Goal: Task Accomplishment & Management: Manage account settings

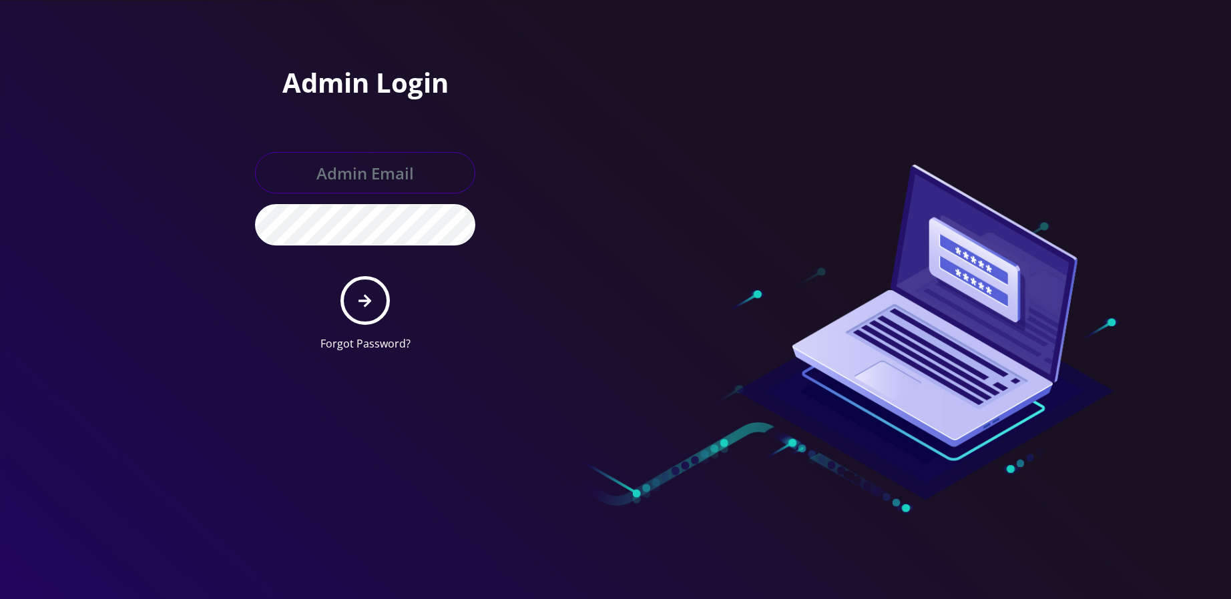
type input "[EMAIL_ADDRESS][DOMAIN_NAME]"
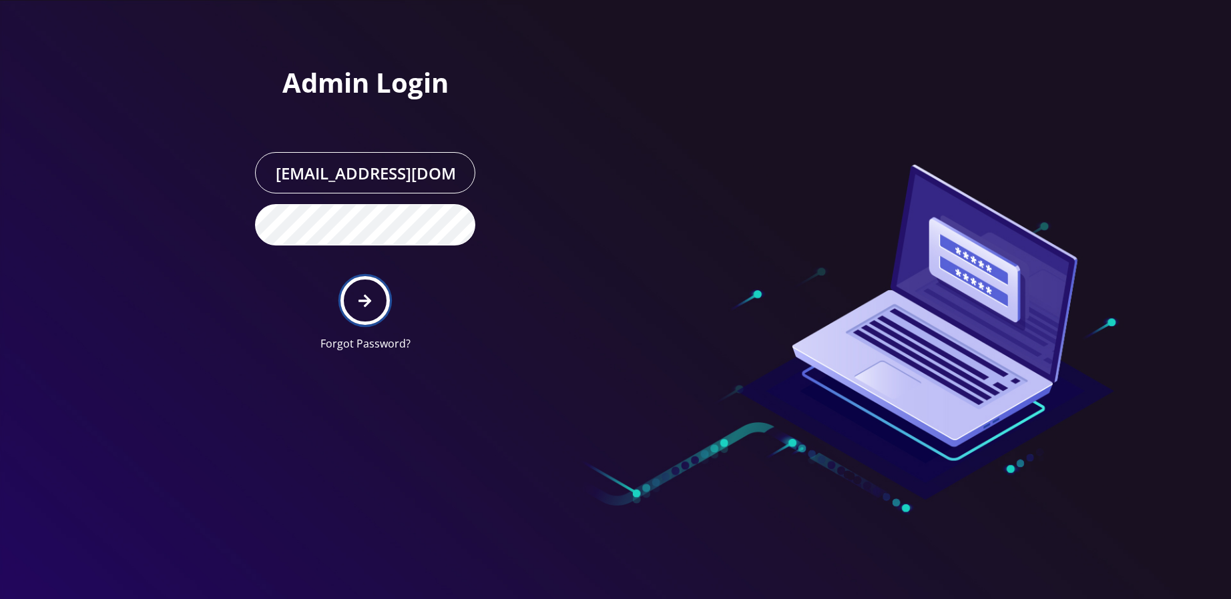
click at [366, 302] on icon "submit" at bounding box center [364, 300] width 13 height 13
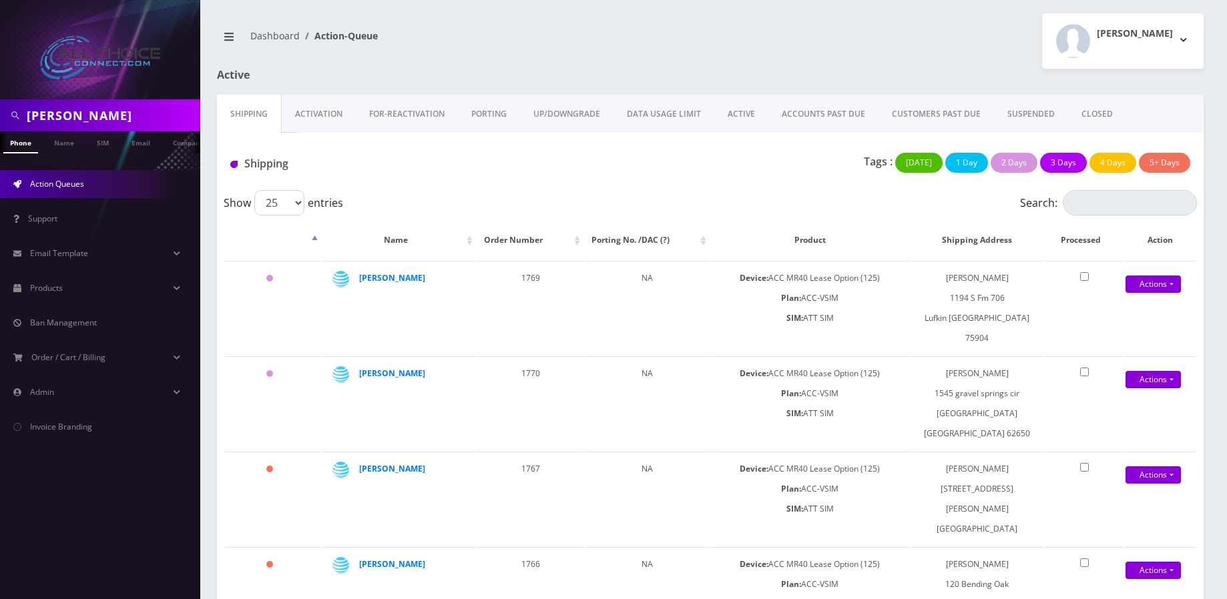
click at [68, 113] on input "Mendoza" at bounding box center [112, 115] width 170 height 25
type input "[PERSON_NAME]"
click at [59, 150] on link "Name" at bounding box center [63, 142] width 33 height 22
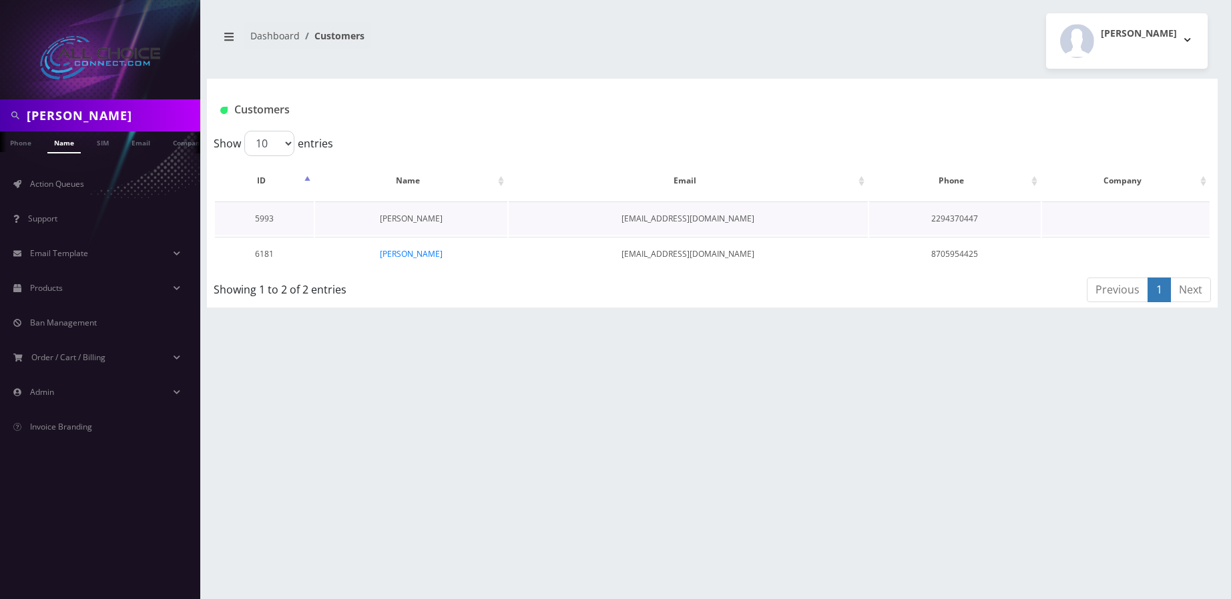
click at [408, 217] on link "Frances Webb" at bounding box center [411, 218] width 63 height 11
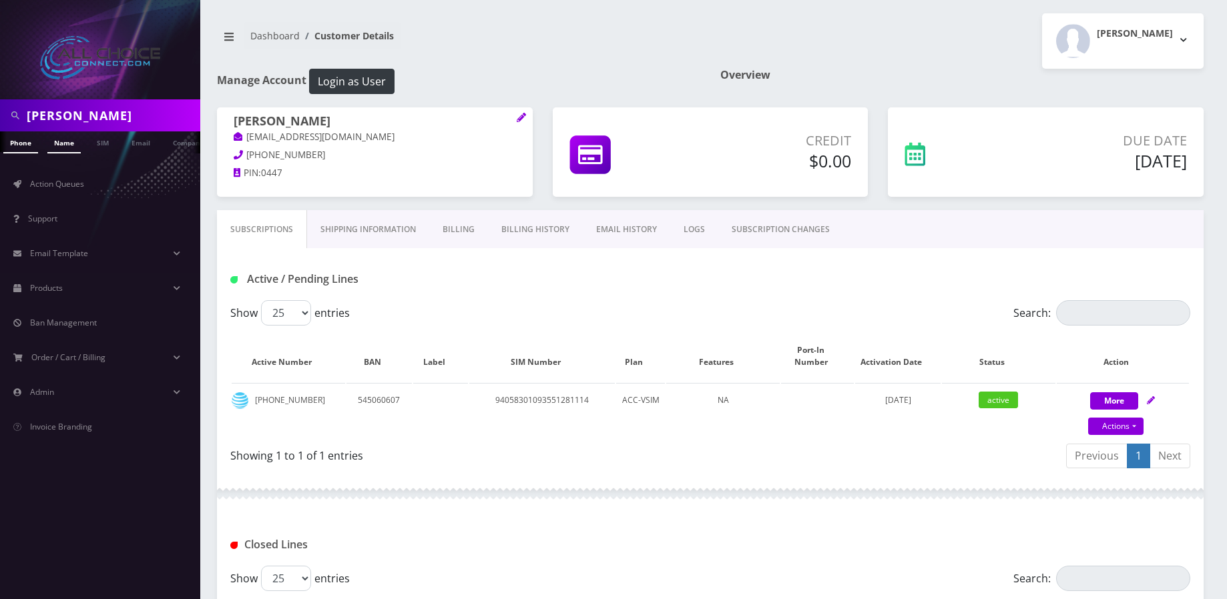
click at [61, 144] on link "Name" at bounding box center [63, 142] width 33 height 22
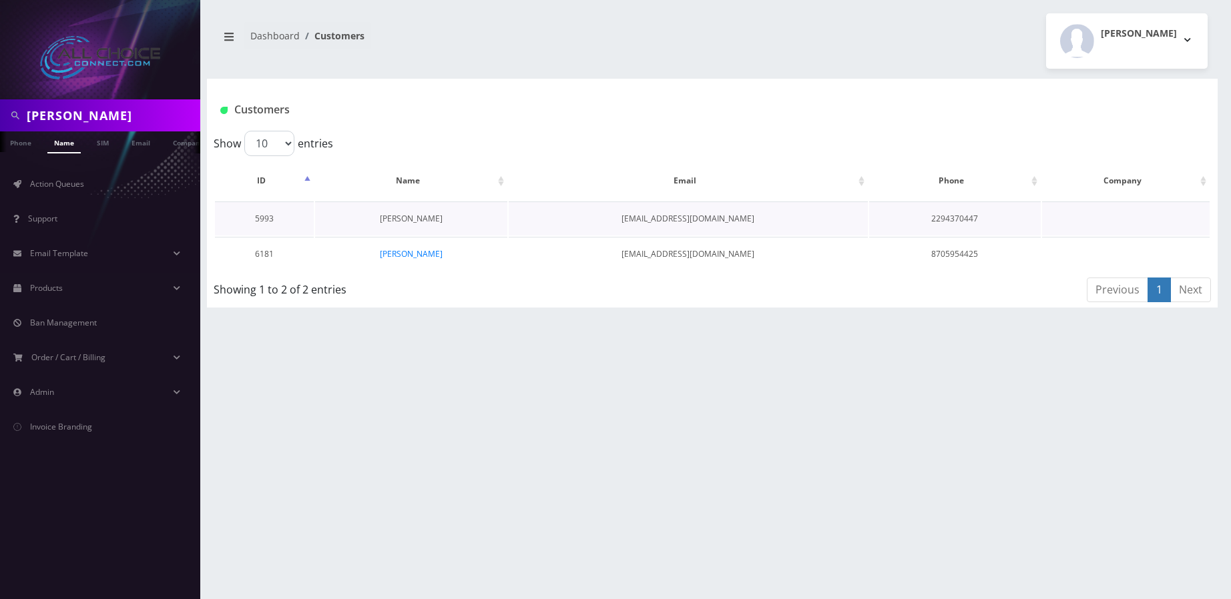
click at [408, 214] on link "[PERSON_NAME]" at bounding box center [411, 218] width 63 height 11
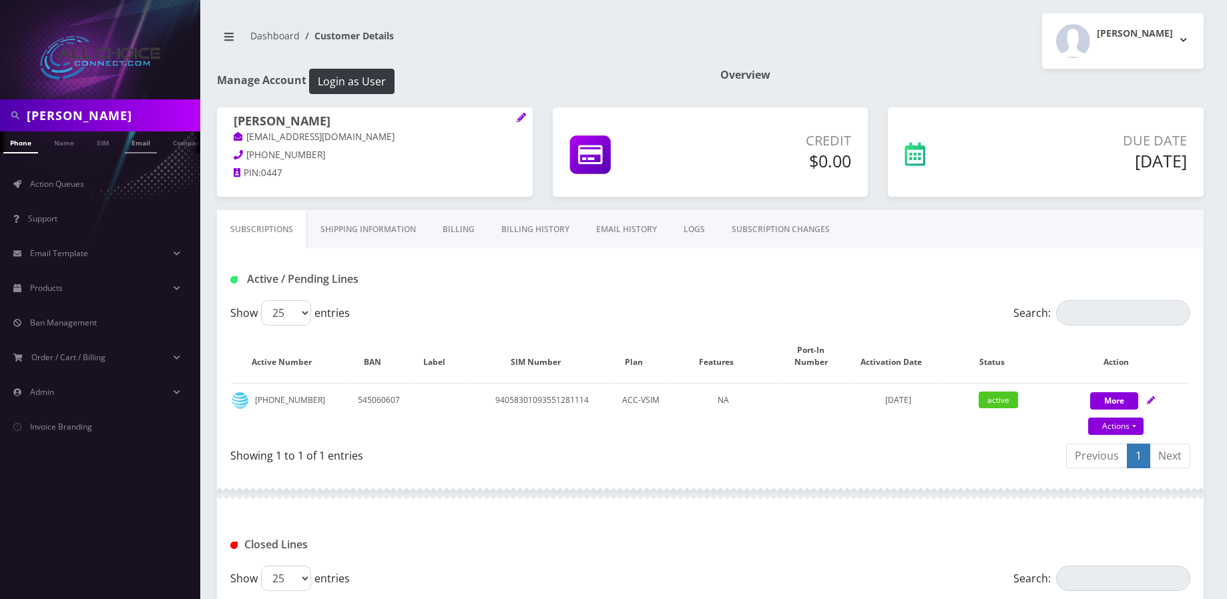
scroll to position [0, 7]
click at [57, 141] on link "Name" at bounding box center [57, 142] width 33 height 22
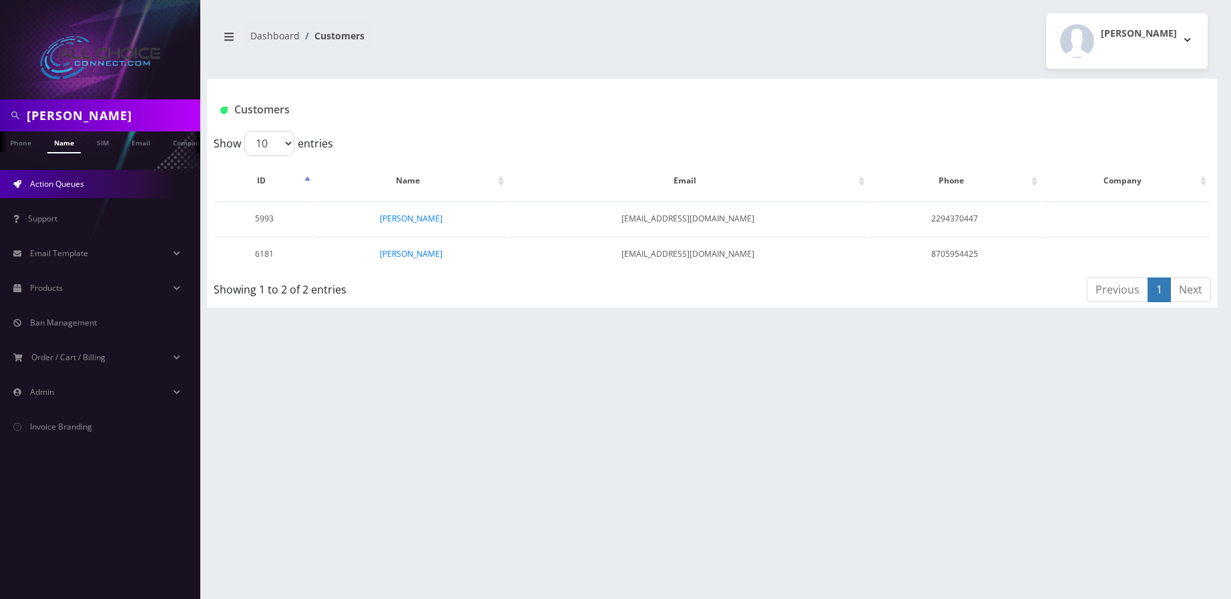
click at [85, 189] on link "Action Queues" at bounding box center [100, 184] width 200 height 28
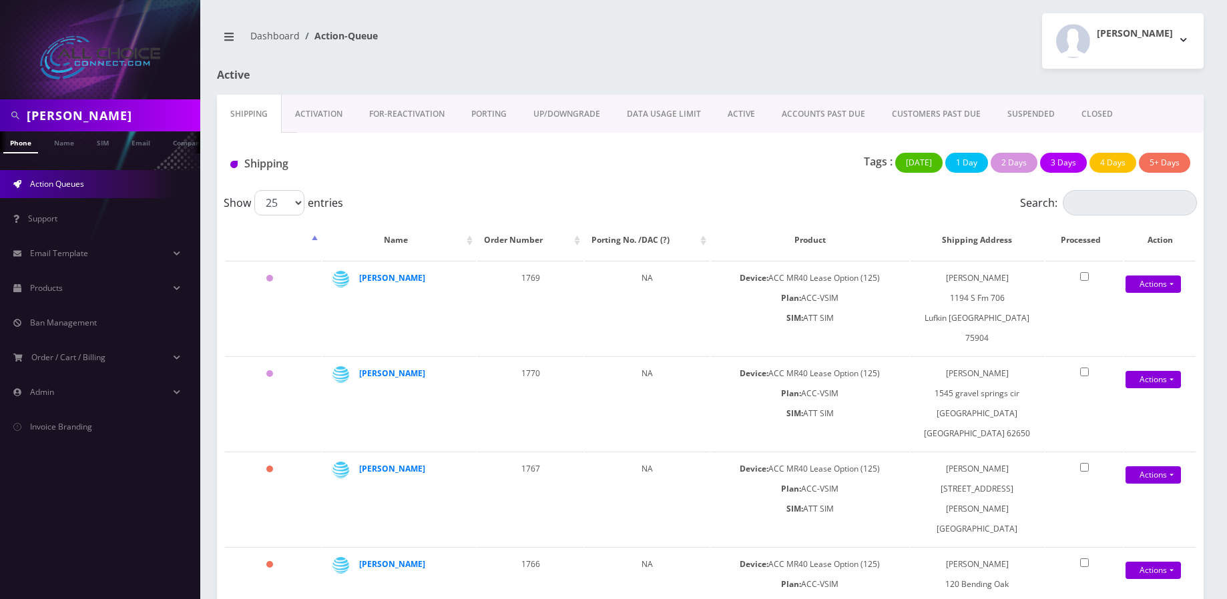
click at [749, 110] on link "ACTIVE" at bounding box center [741, 114] width 54 height 39
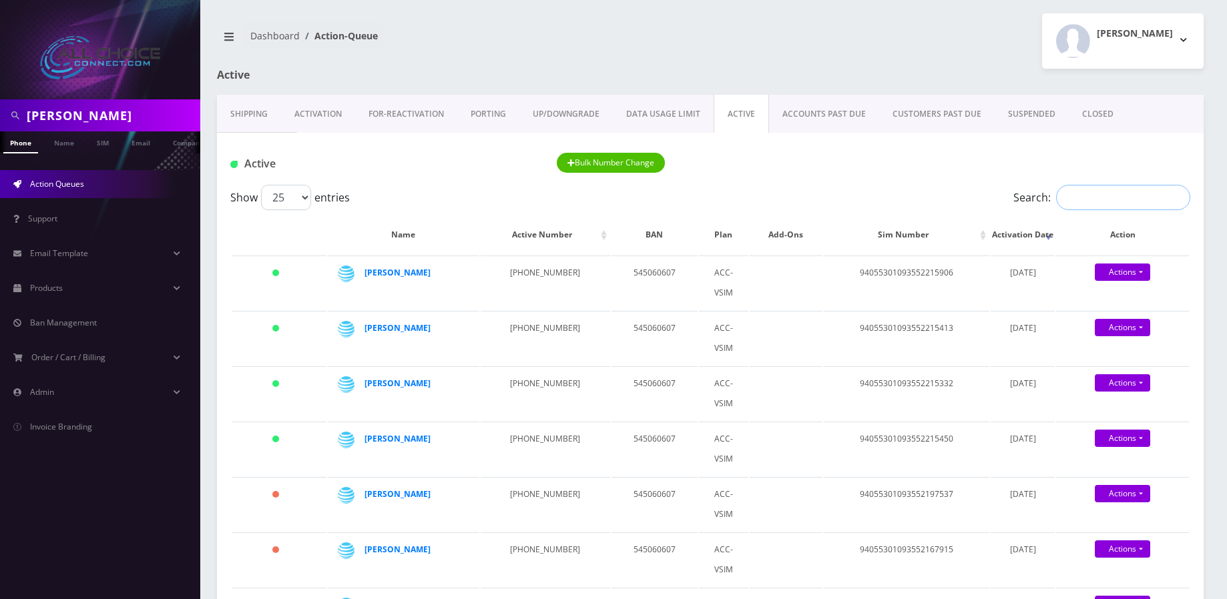
click at [1065, 196] on input "Search:" at bounding box center [1123, 197] width 134 height 25
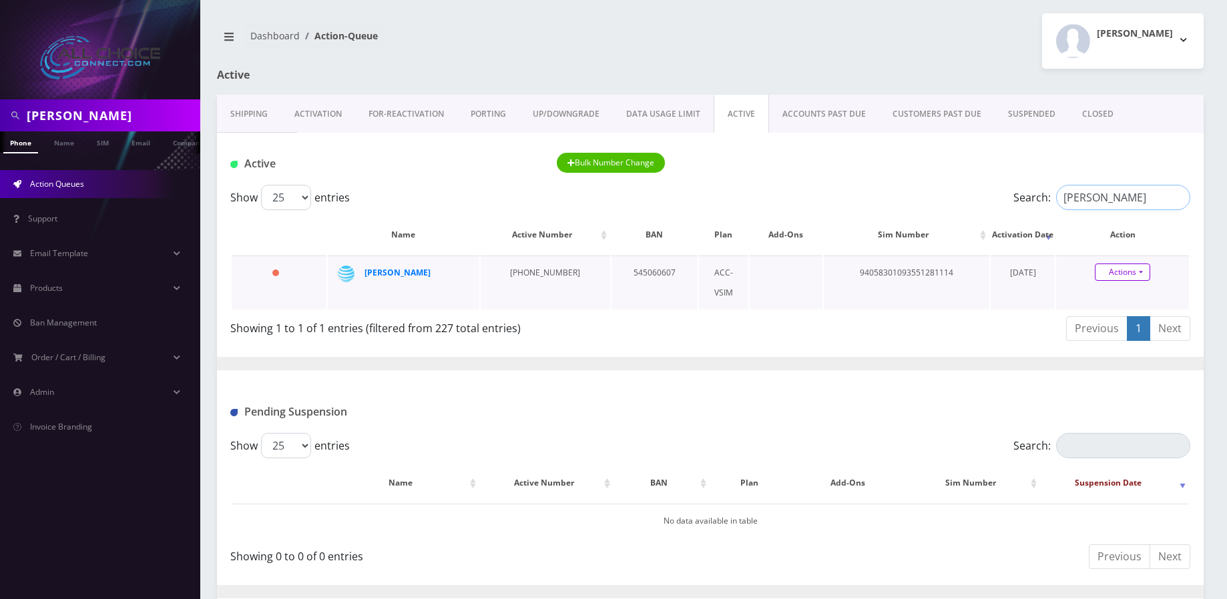
type input "webb"
click at [1126, 273] on link "Actions" at bounding box center [1121, 272] width 55 height 17
click at [1111, 294] on link "Close" at bounding box center [1133, 298] width 133 height 20
type input "10/08/2025"
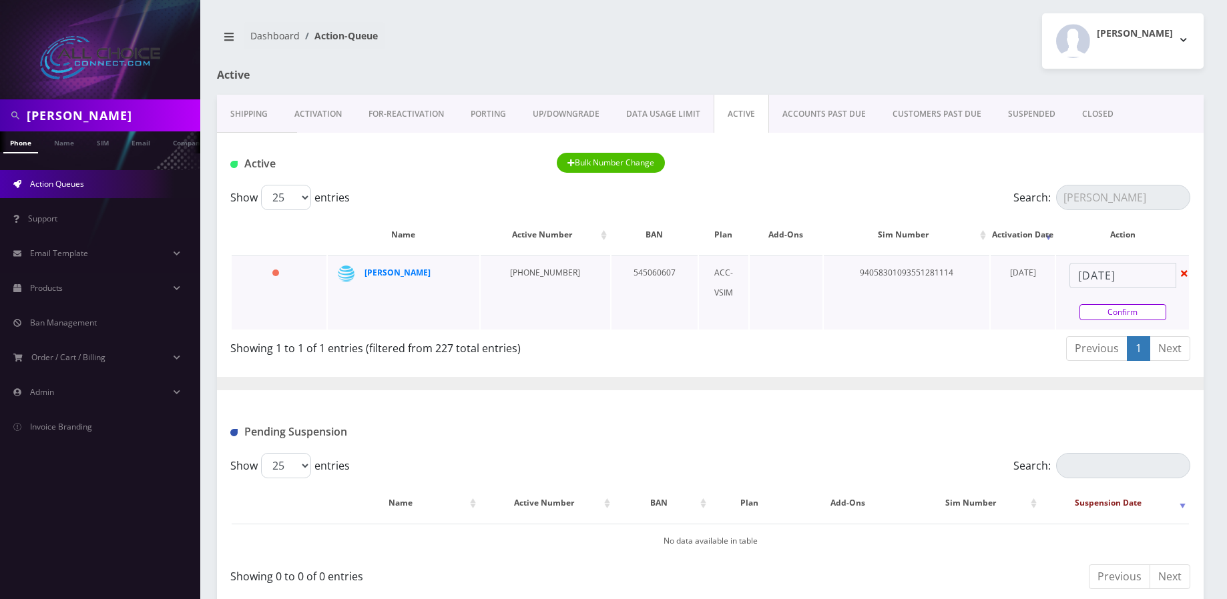
click at [1112, 312] on link "Confirm" at bounding box center [1122, 312] width 87 height 16
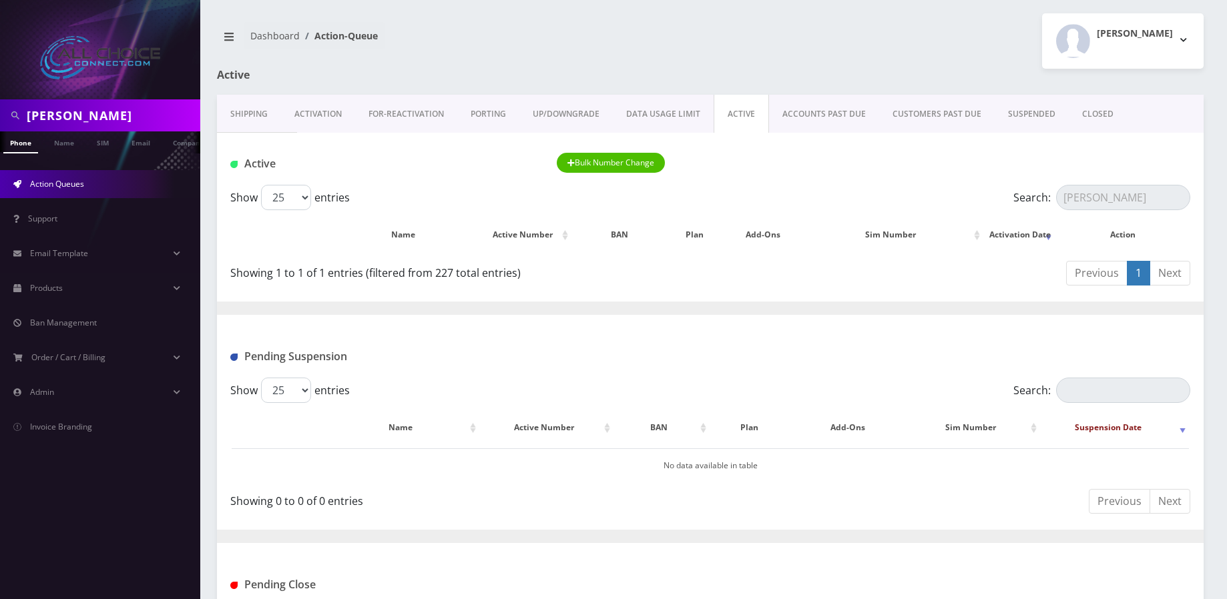
click at [1094, 119] on link "CLOSED" at bounding box center [1097, 114] width 58 height 39
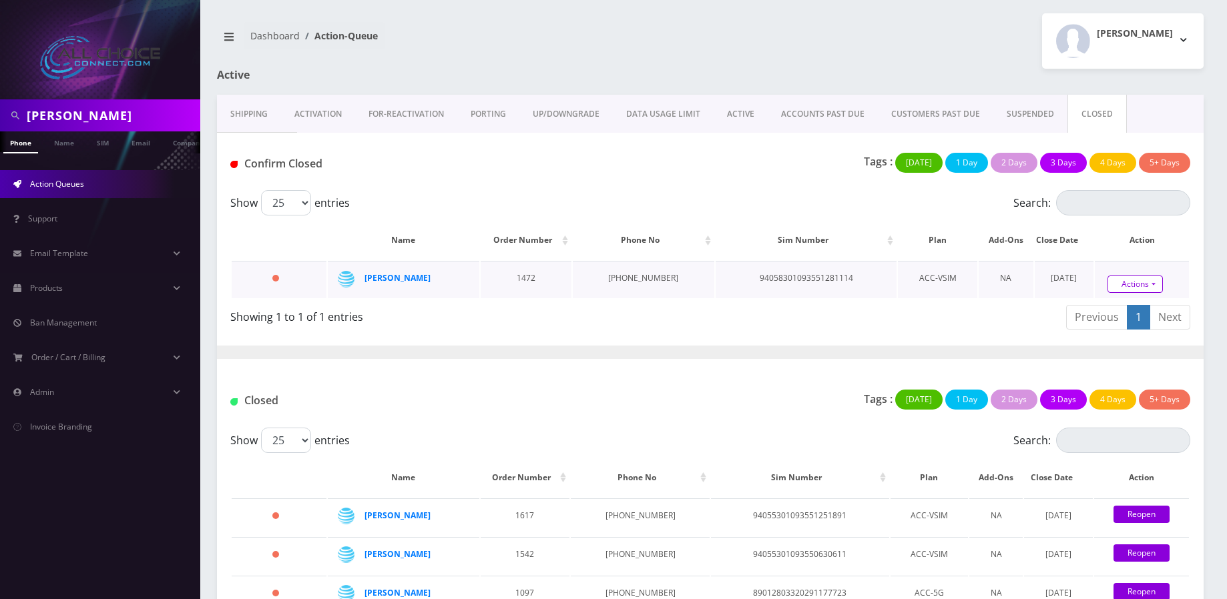
click at [1124, 286] on link "Actions" at bounding box center [1134, 284] width 55 height 17
click at [1128, 242] on link "Confirm" at bounding box center [1155, 246] width 107 height 17
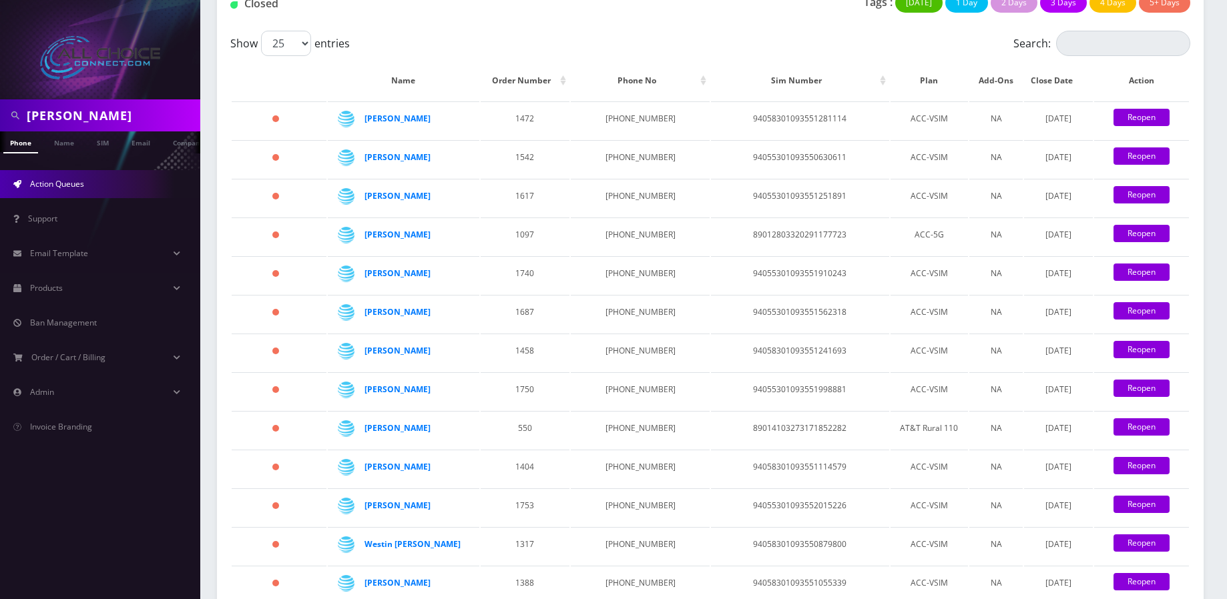
scroll to position [400, 0]
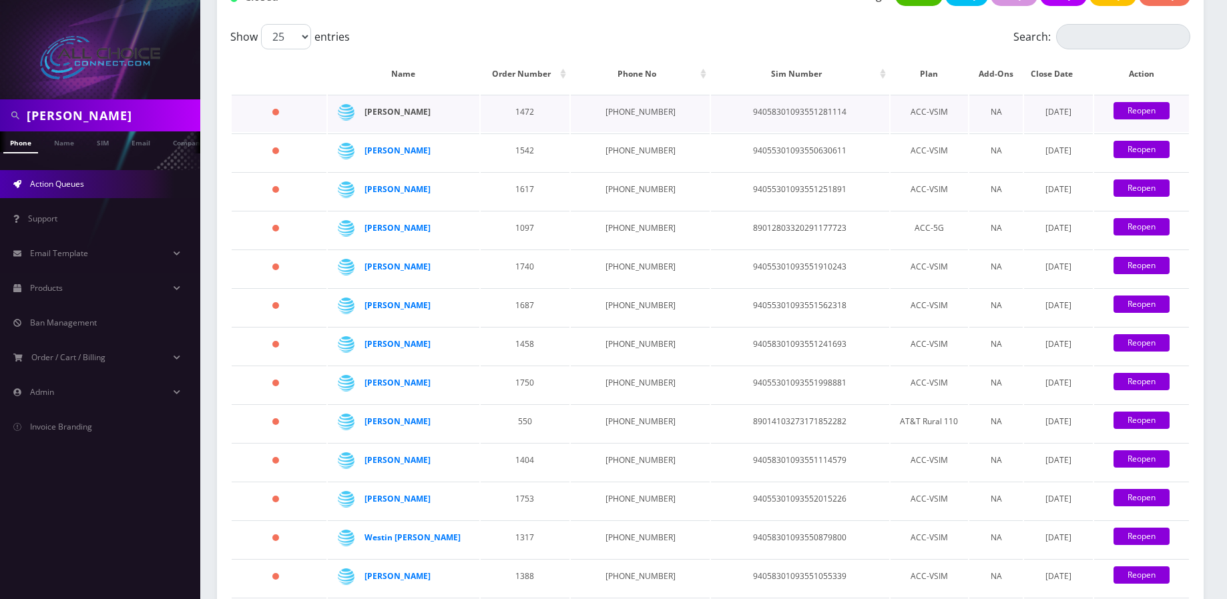
click at [394, 112] on strong "[PERSON_NAME]" at bounding box center [397, 111] width 66 height 11
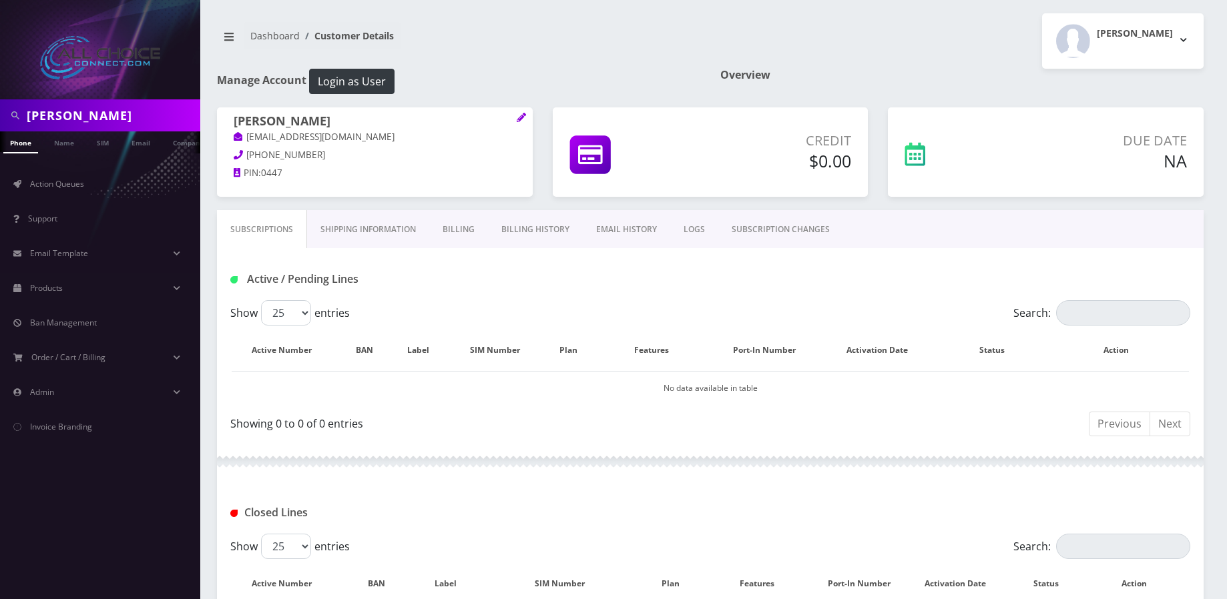
click at [456, 229] on link "Billing" at bounding box center [458, 229] width 59 height 39
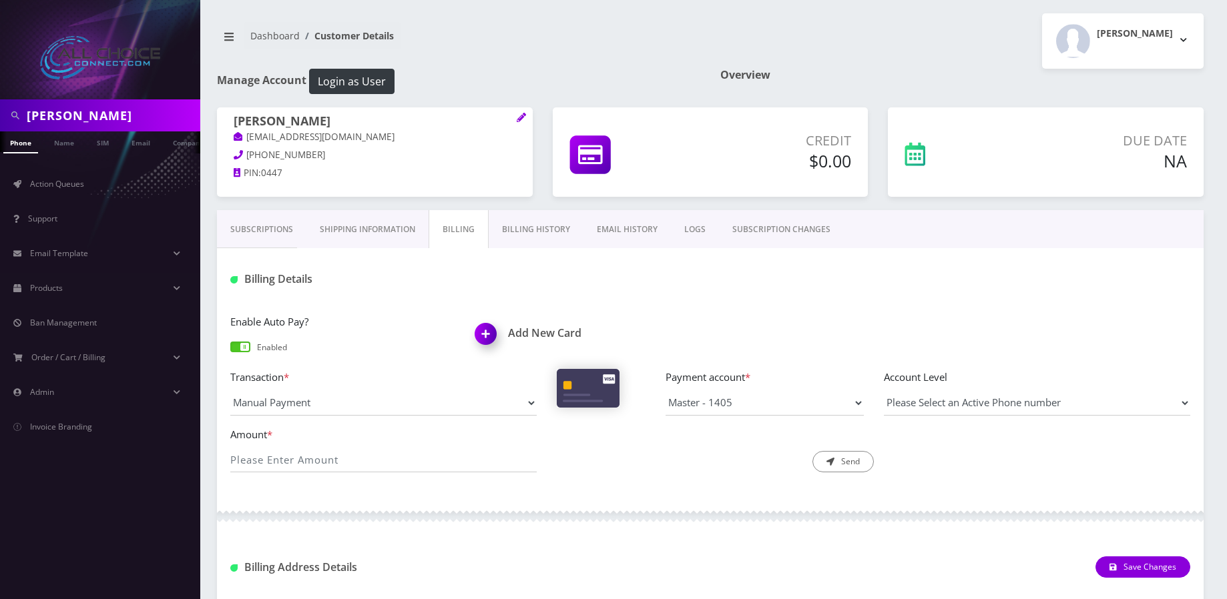
click at [533, 232] on link "Billing History" at bounding box center [535, 229] width 95 height 39
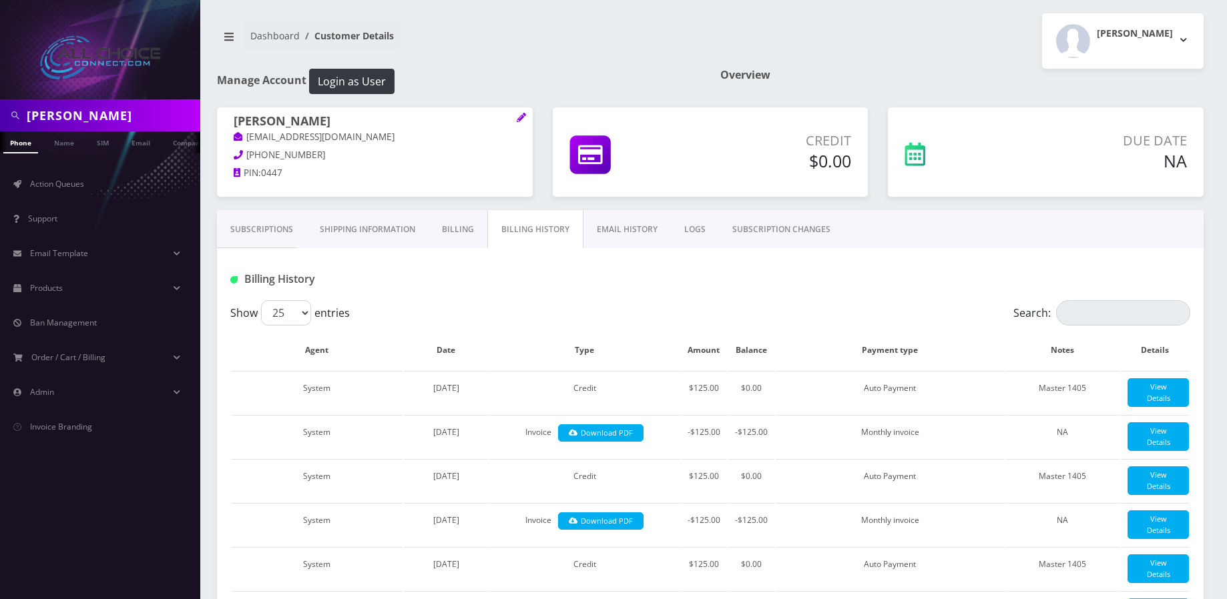
click at [467, 226] on link "Billing" at bounding box center [457, 229] width 59 height 39
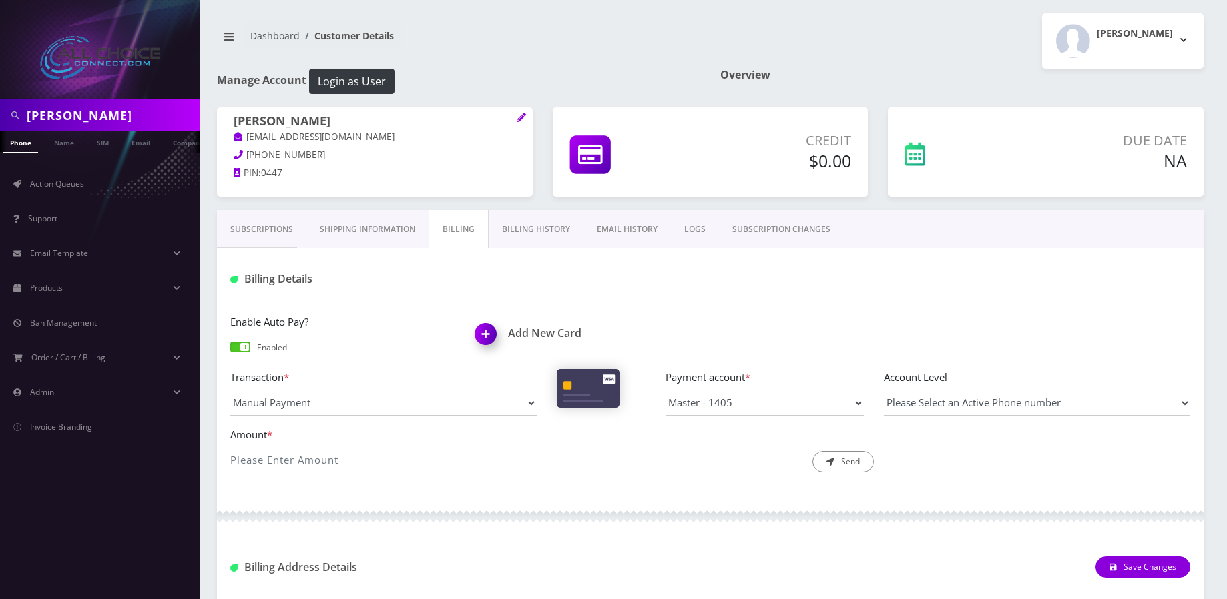
click at [561, 229] on link "Billing History" at bounding box center [535, 229] width 95 height 39
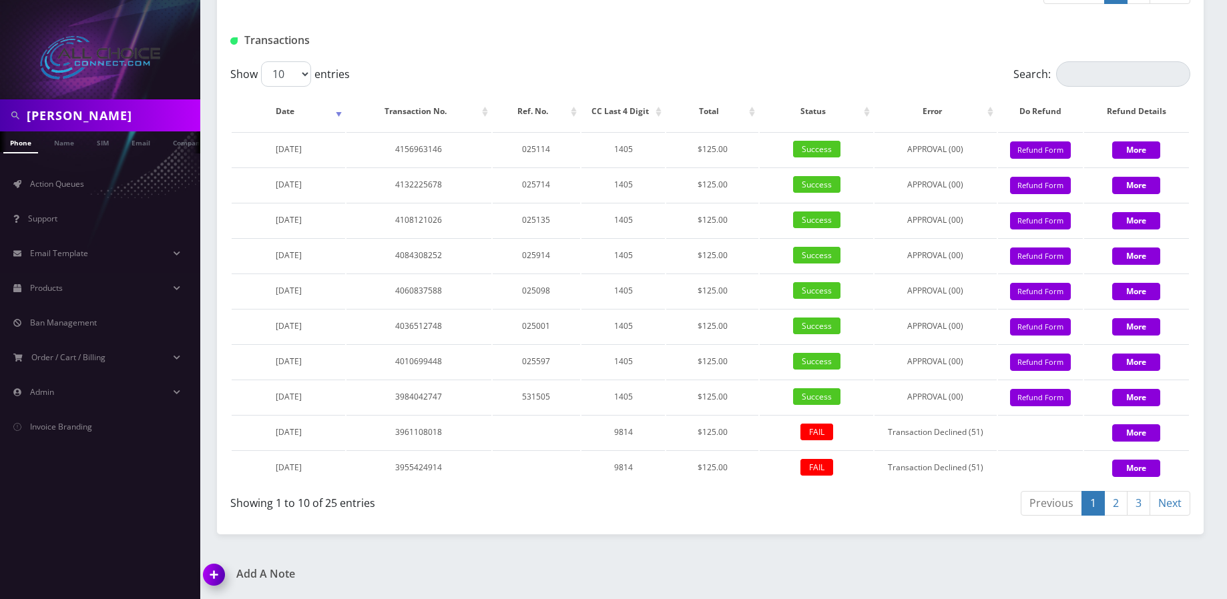
scroll to position [1782, 0]
click at [1047, 155] on button "Refund Form" at bounding box center [1040, 150] width 61 height 18
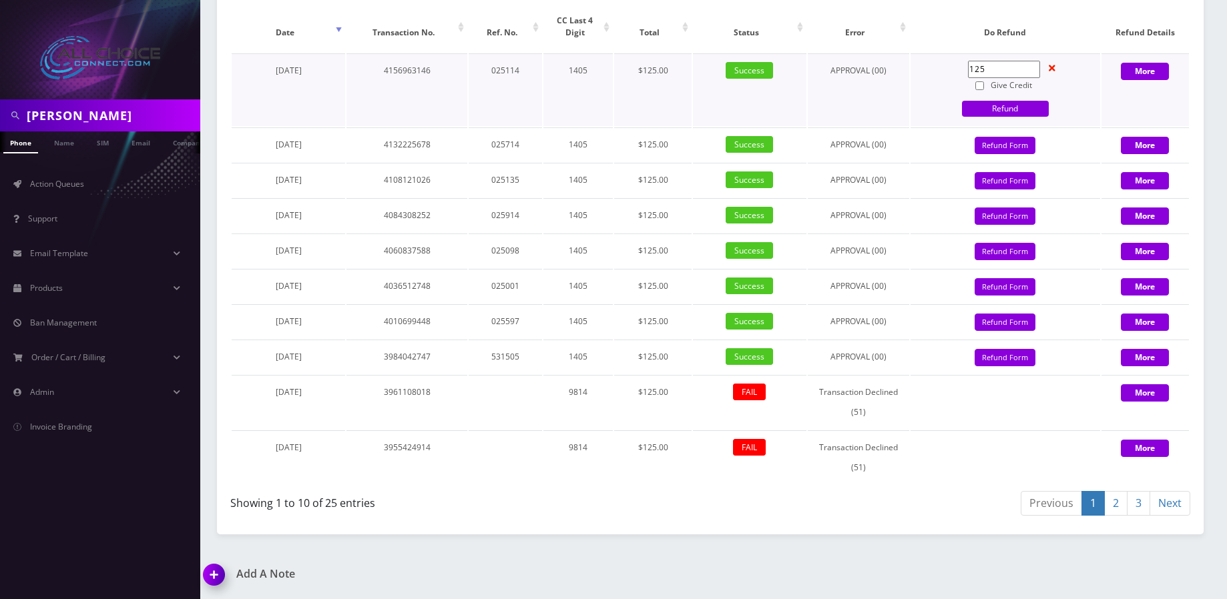
click at [978, 90] on input "Give Credit" at bounding box center [979, 85] width 9 height 9
checkbox input "true"
click at [1002, 117] on link "Refund" at bounding box center [1005, 109] width 87 height 16
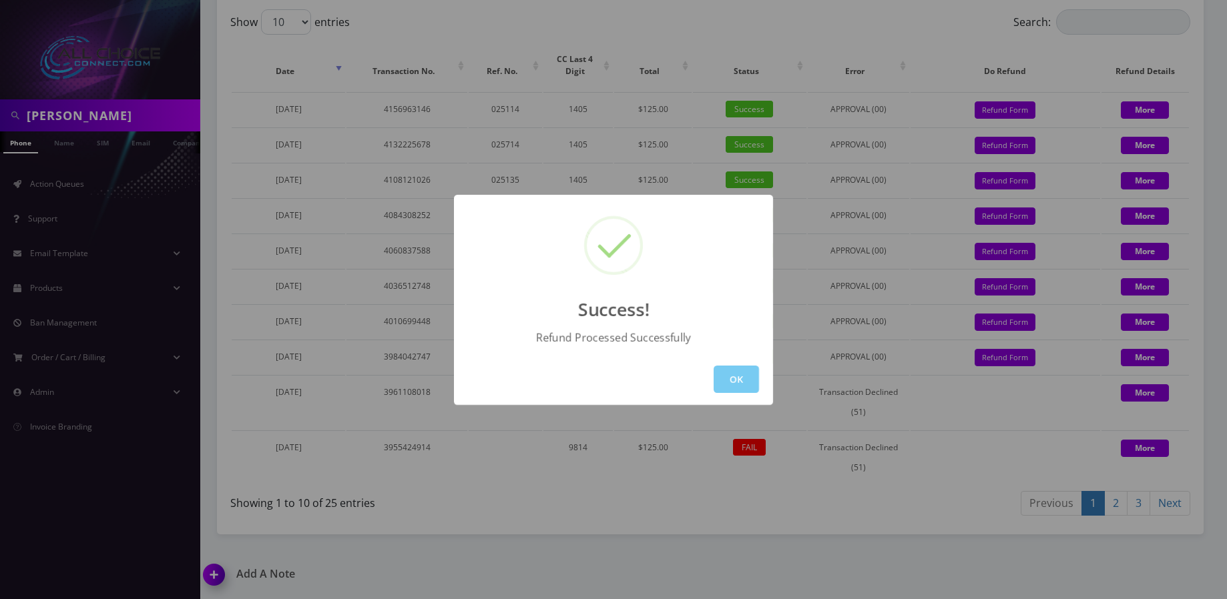
click at [747, 378] on button "OK" at bounding box center [735, 379] width 45 height 27
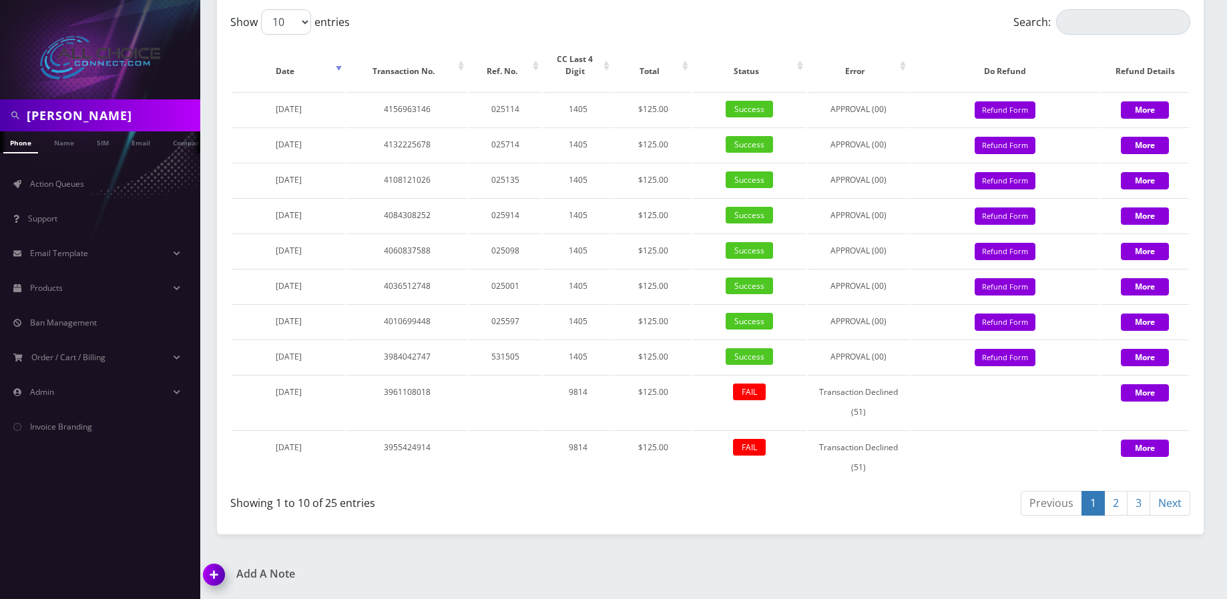
click at [82, 114] on input "webb" at bounding box center [112, 115] width 170 height 25
paste input "Gibson"
type input "Gibson"
click at [68, 141] on link "Name" at bounding box center [63, 142] width 33 height 22
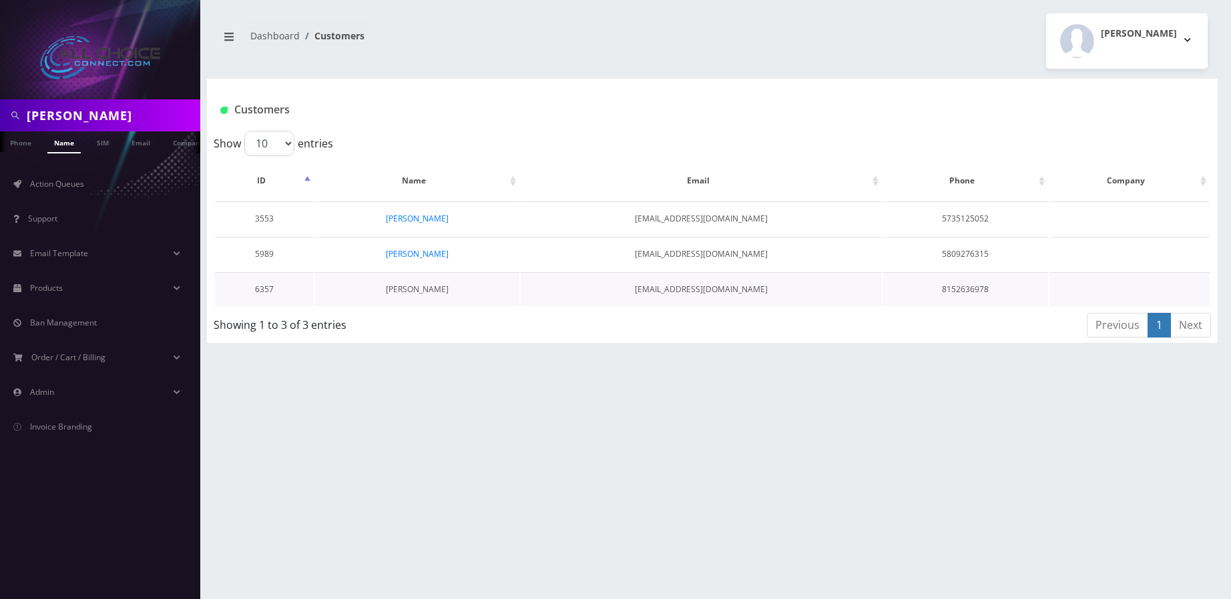
click at [406, 290] on link "[PERSON_NAME]" at bounding box center [417, 289] width 63 height 11
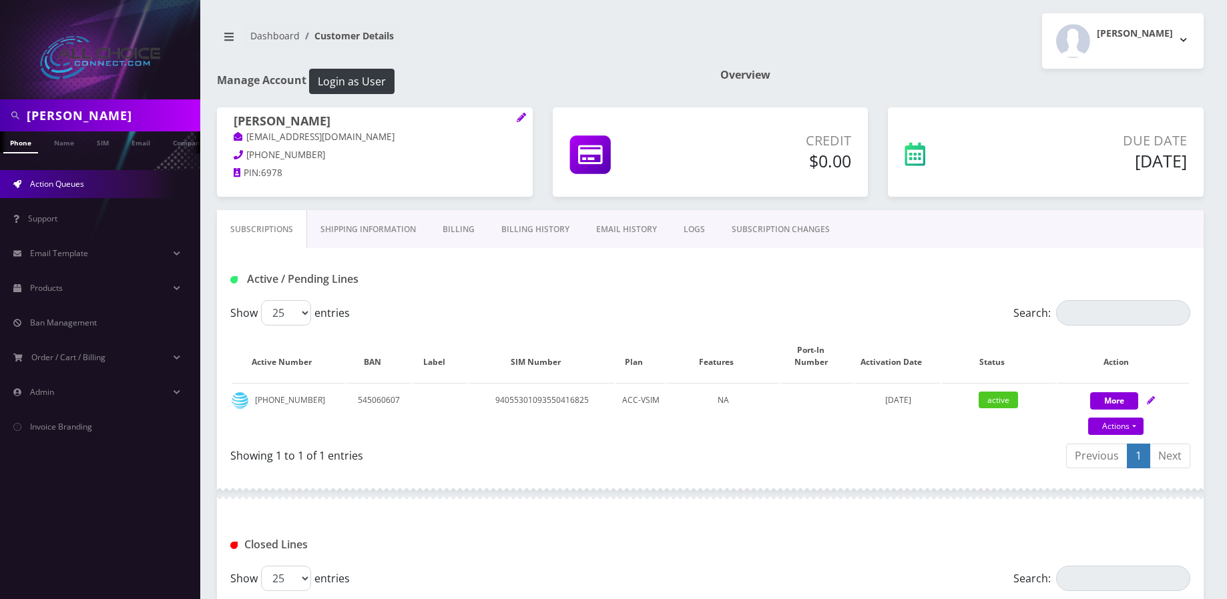
click at [77, 182] on span "Action Queues" at bounding box center [57, 183] width 54 height 11
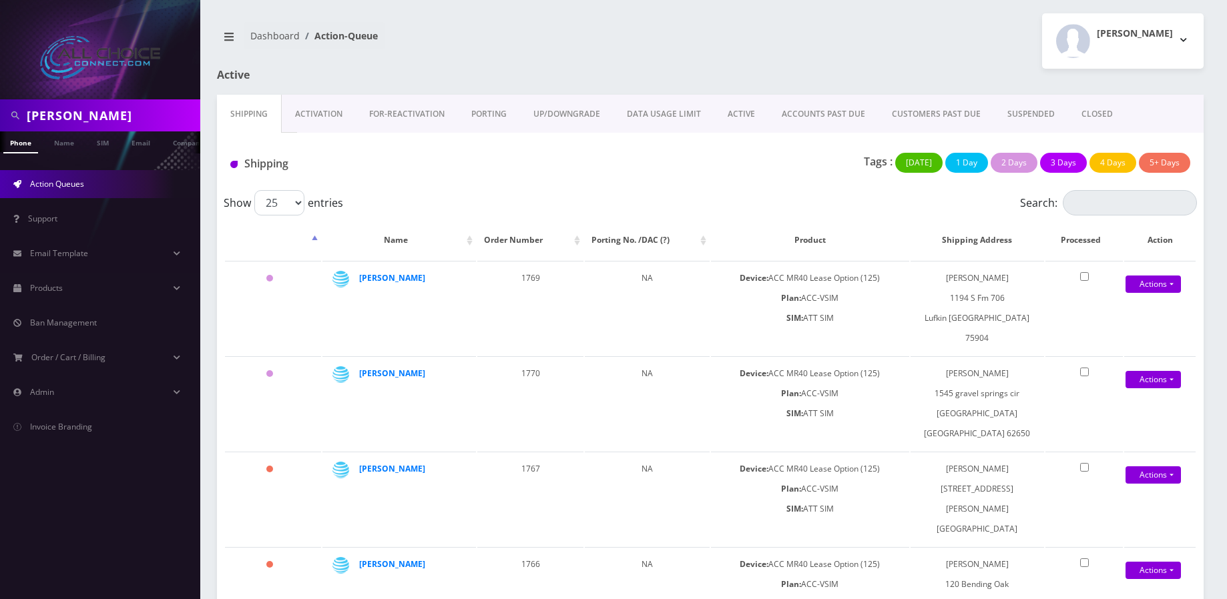
click at [747, 107] on link "ACTIVE" at bounding box center [741, 114] width 54 height 39
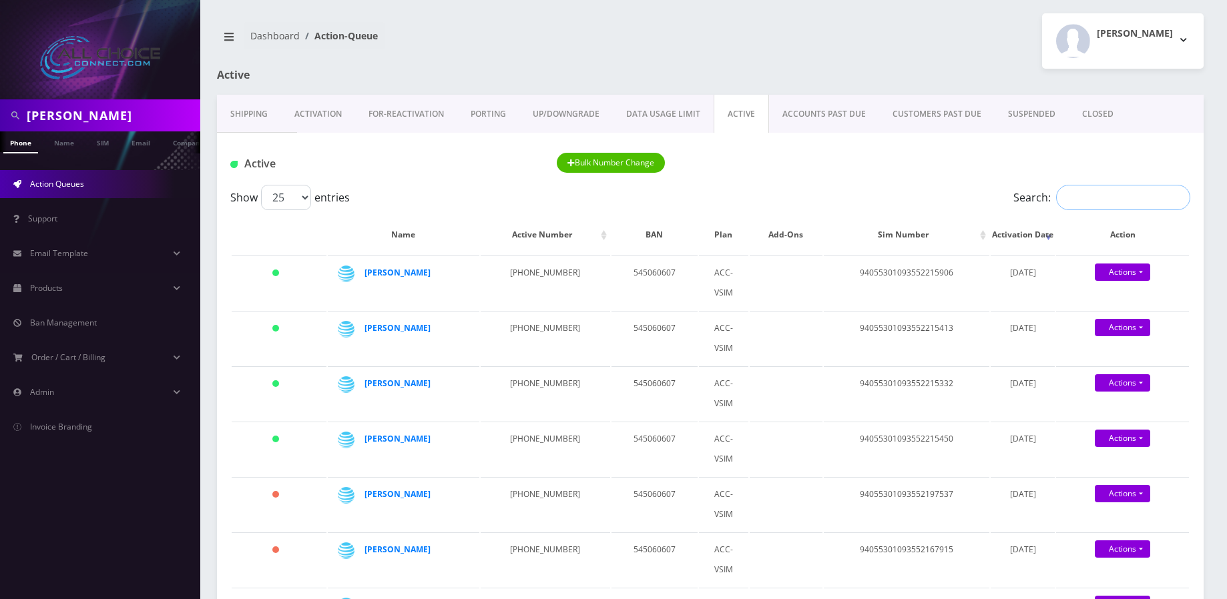
click at [1083, 201] on input "Search:" at bounding box center [1123, 197] width 134 height 25
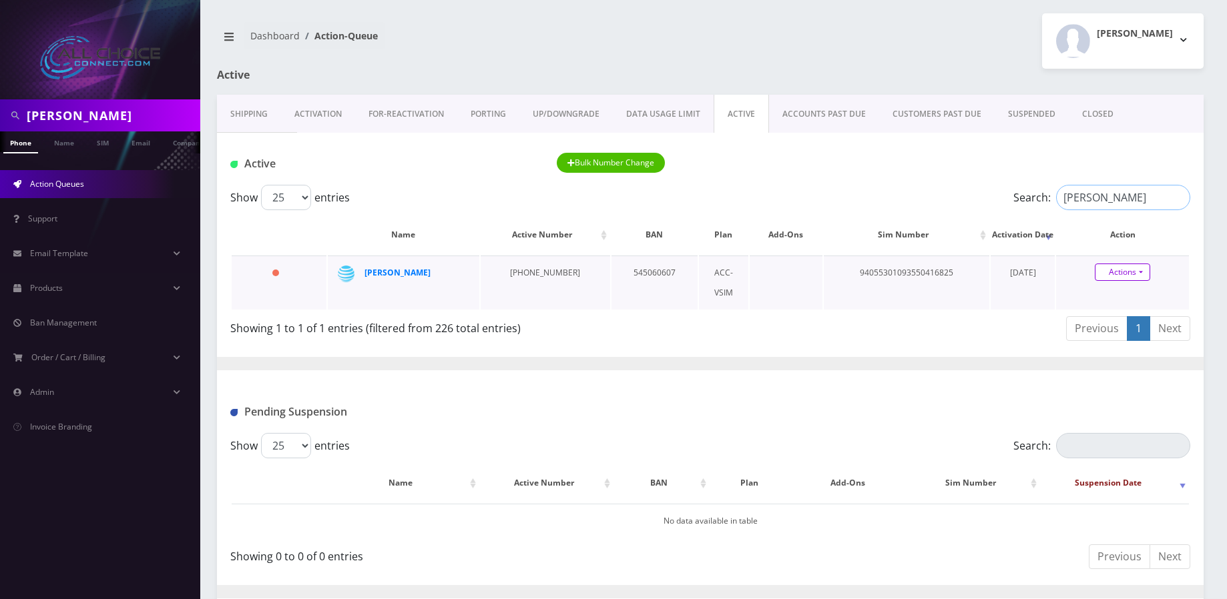
type input "gibson"
click at [1117, 274] on link "Actions" at bounding box center [1121, 272] width 55 height 17
click at [1091, 288] on link "Close" at bounding box center [1133, 298] width 133 height 20
type input "10/08/2025"
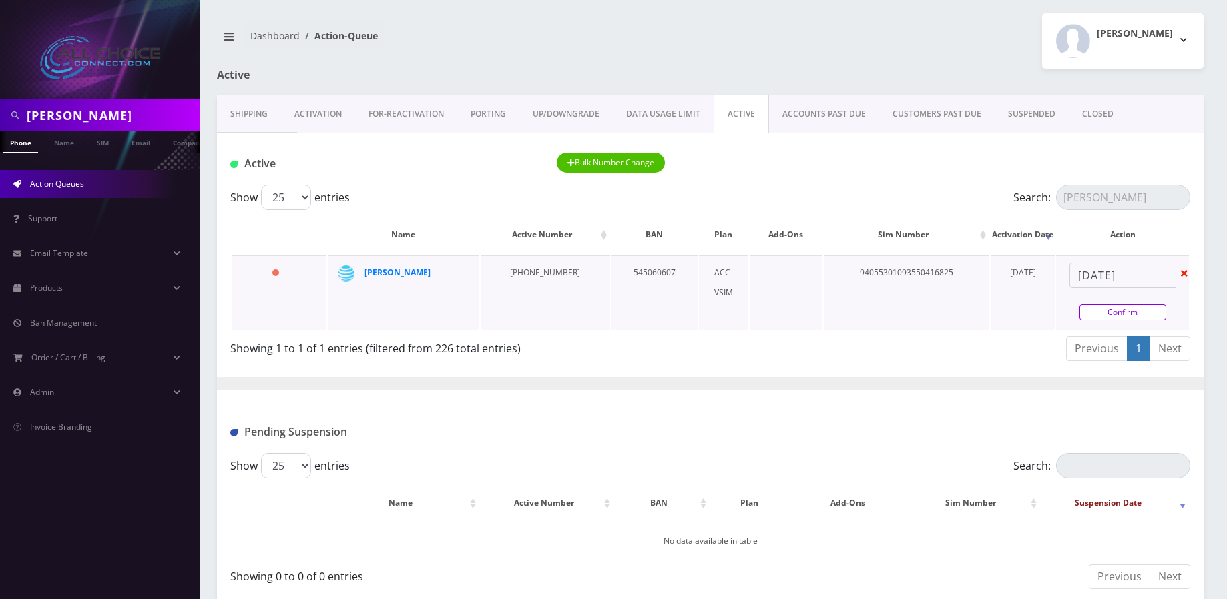
click at [1101, 313] on link "Confirm" at bounding box center [1122, 312] width 87 height 16
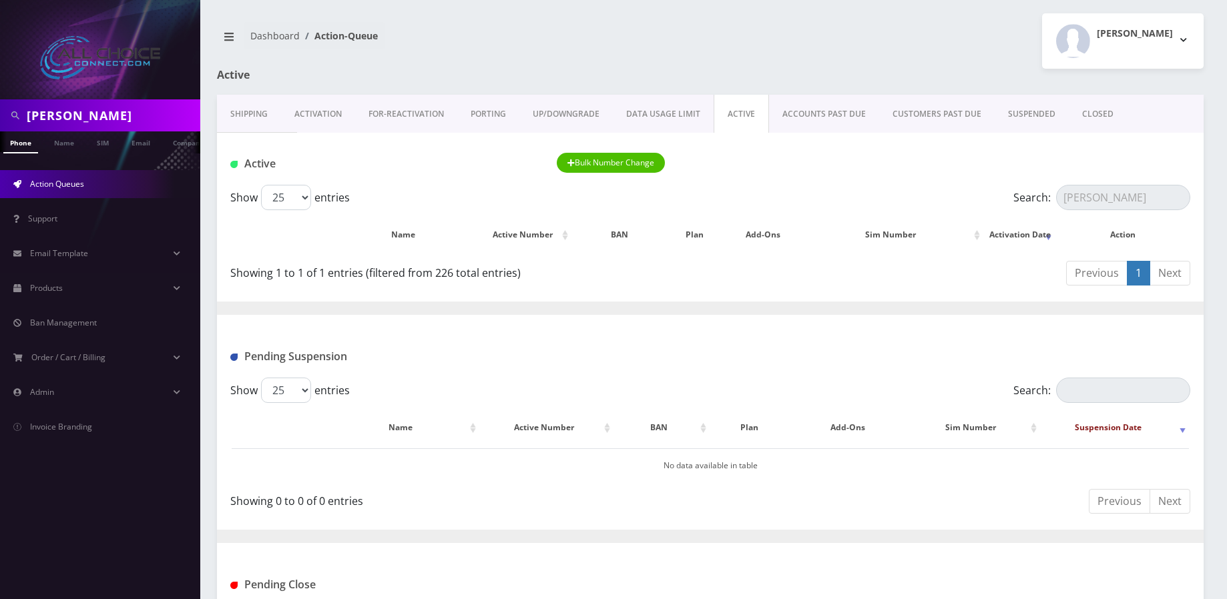
click at [1088, 107] on link "CLOSED" at bounding box center [1097, 114] width 58 height 39
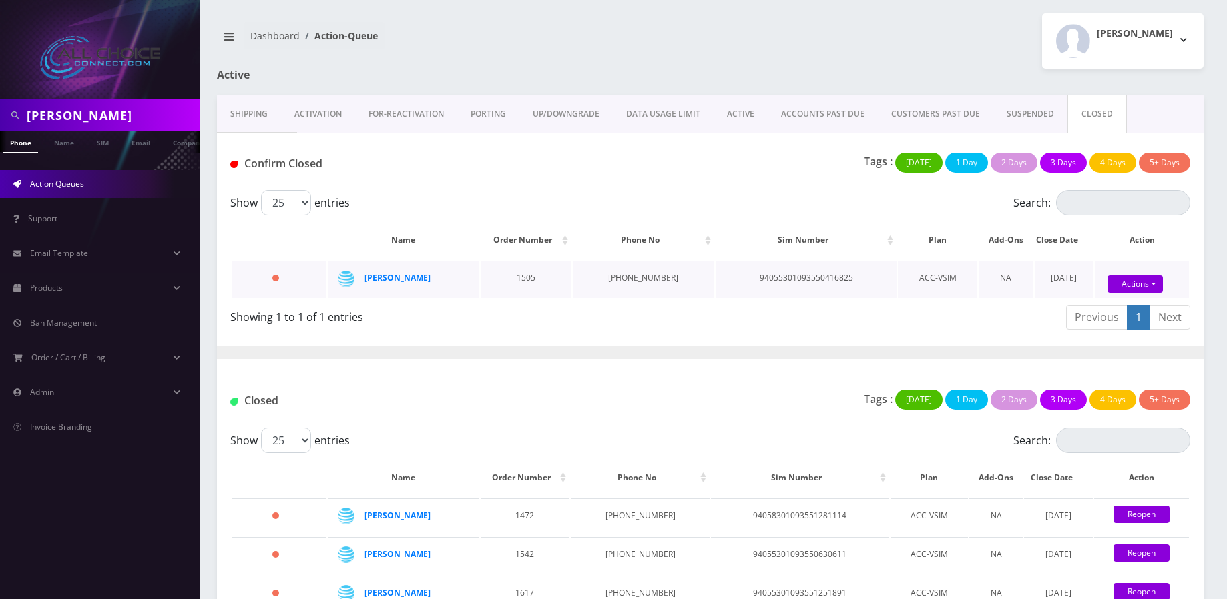
click at [1144, 275] on div "Actions Confirm Reopen" at bounding box center [1135, 285] width 94 height 20
click at [1142, 278] on link "Actions" at bounding box center [1134, 284] width 55 height 17
click at [1106, 247] on link "Confirm" at bounding box center [1155, 246] width 107 height 17
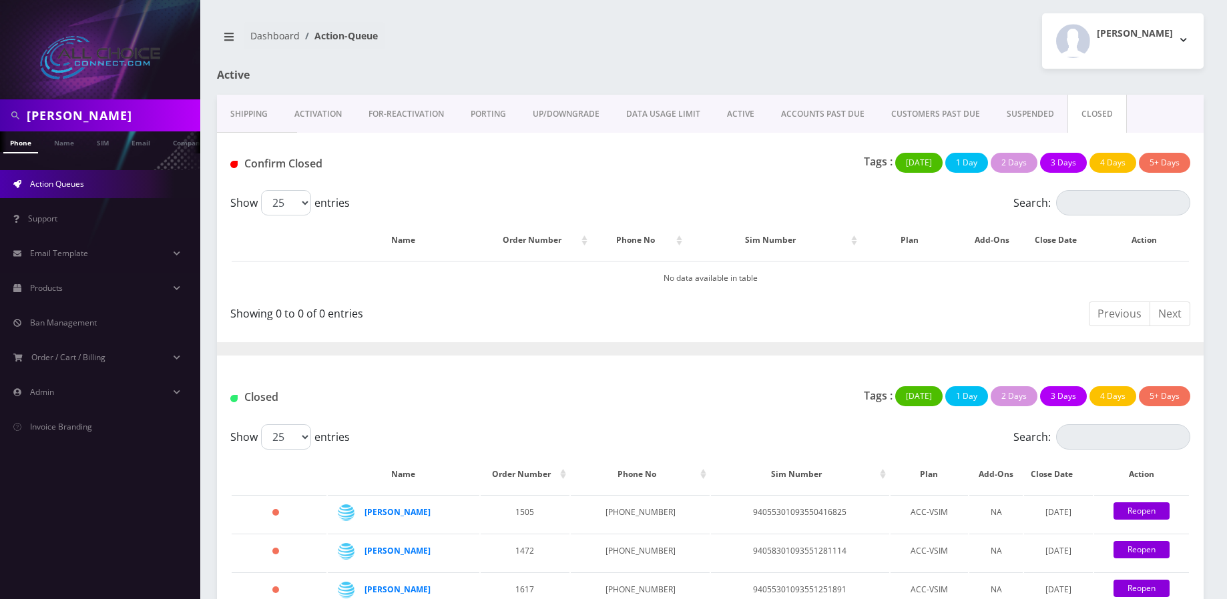
click at [745, 108] on link "ACTIVE" at bounding box center [740, 114] width 54 height 39
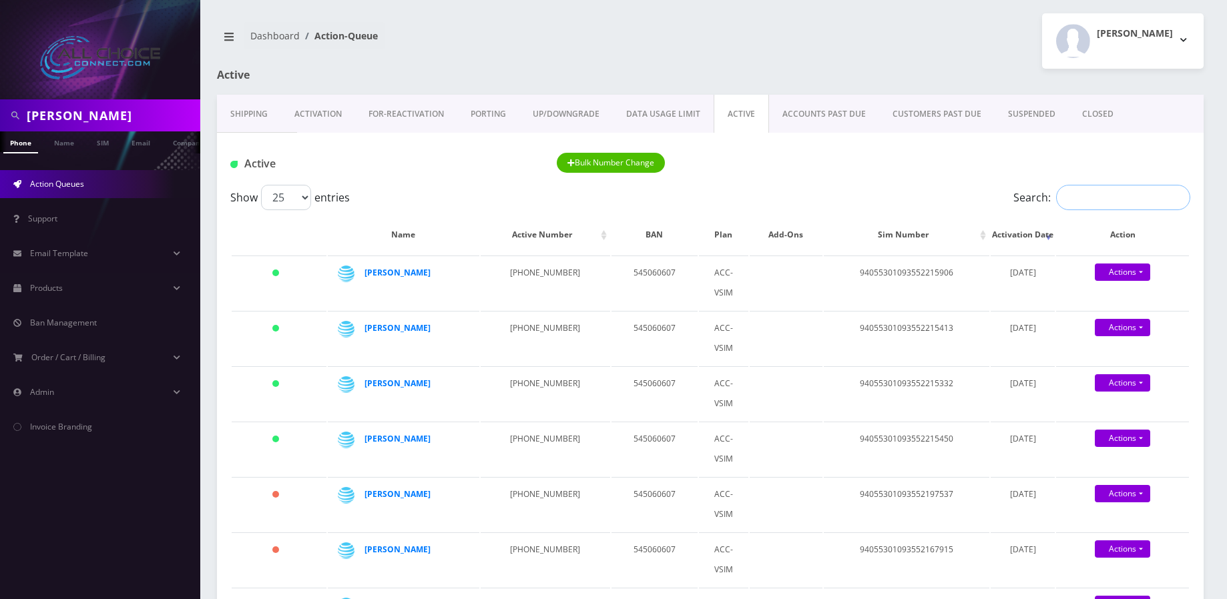
click at [1112, 202] on input "Search:" at bounding box center [1123, 197] width 134 height 25
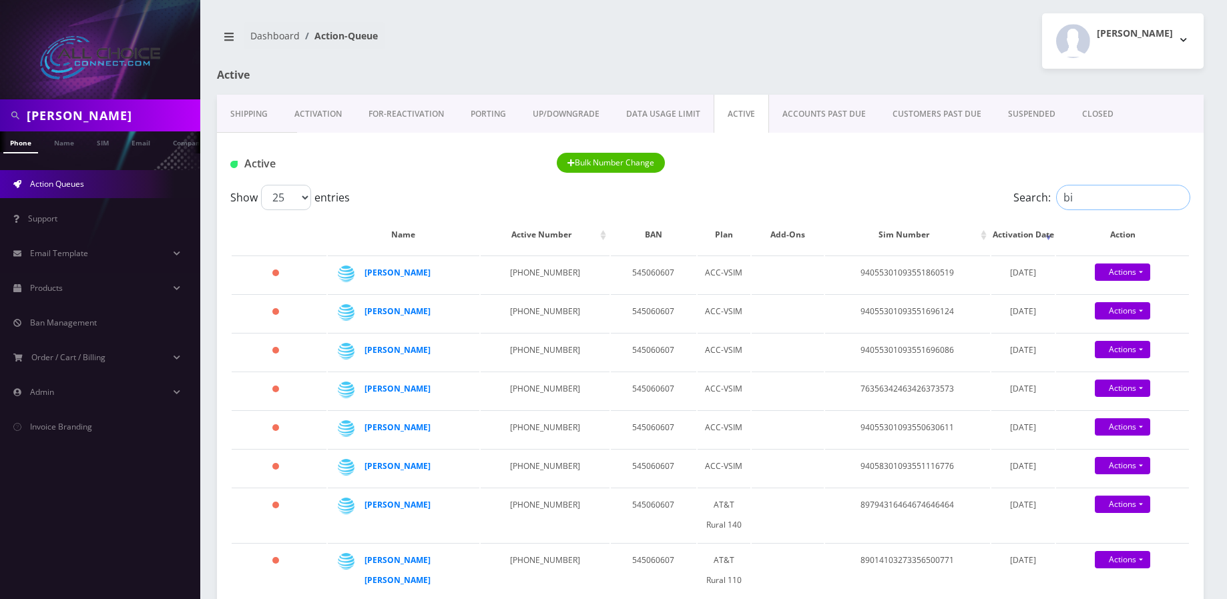
type input "b"
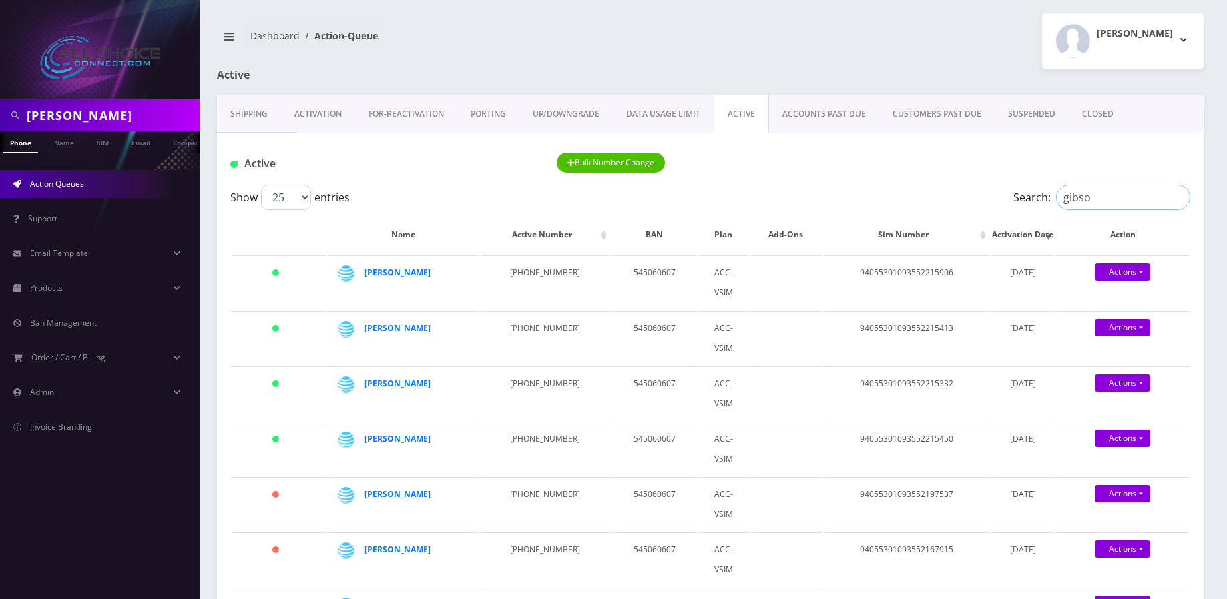
type input "gibson"
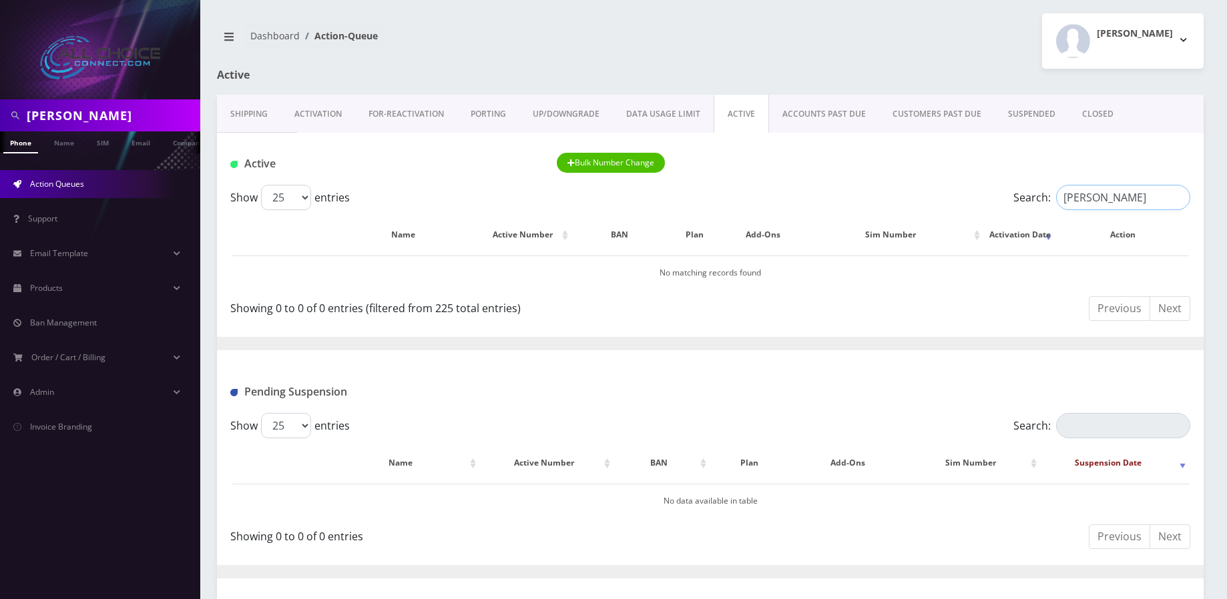
drag, startPoint x: 1038, startPoint y: 200, endPoint x: 986, endPoint y: 201, distance: 51.4
click at [986, 201] on div "Search: gibson" at bounding box center [1070, 197] width 240 height 25
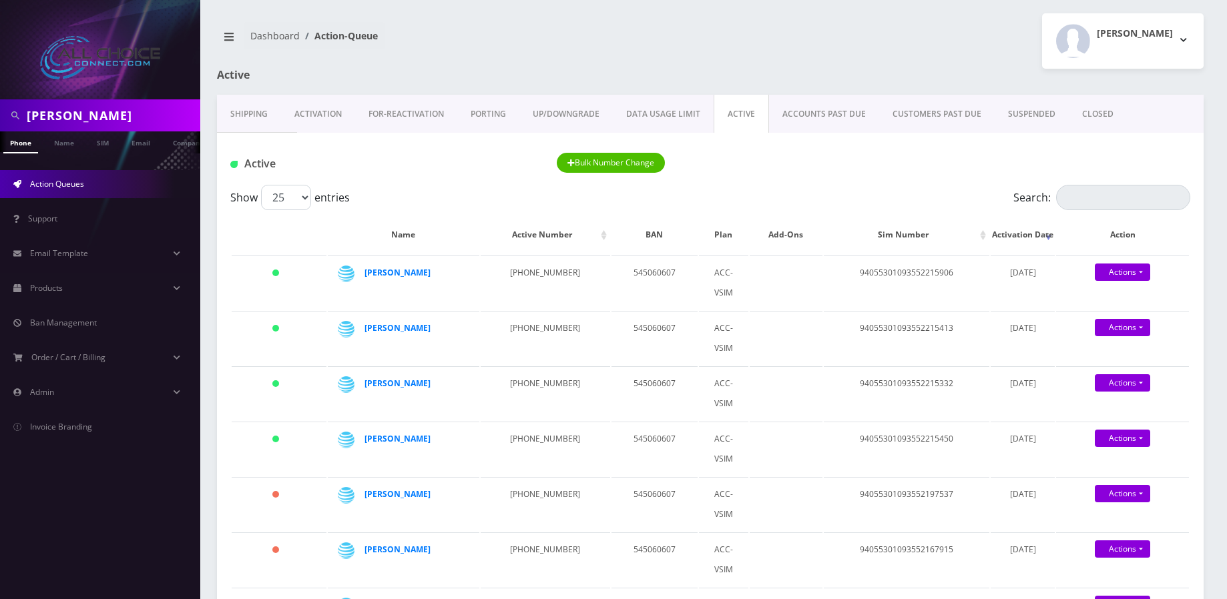
click at [727, 109] on link "ACTIVE" at bounding box center [740, 114] width 55 height 39
click at [1082, 199] on input "Search:" at bounding box center [1123, 197] width 134 height 25
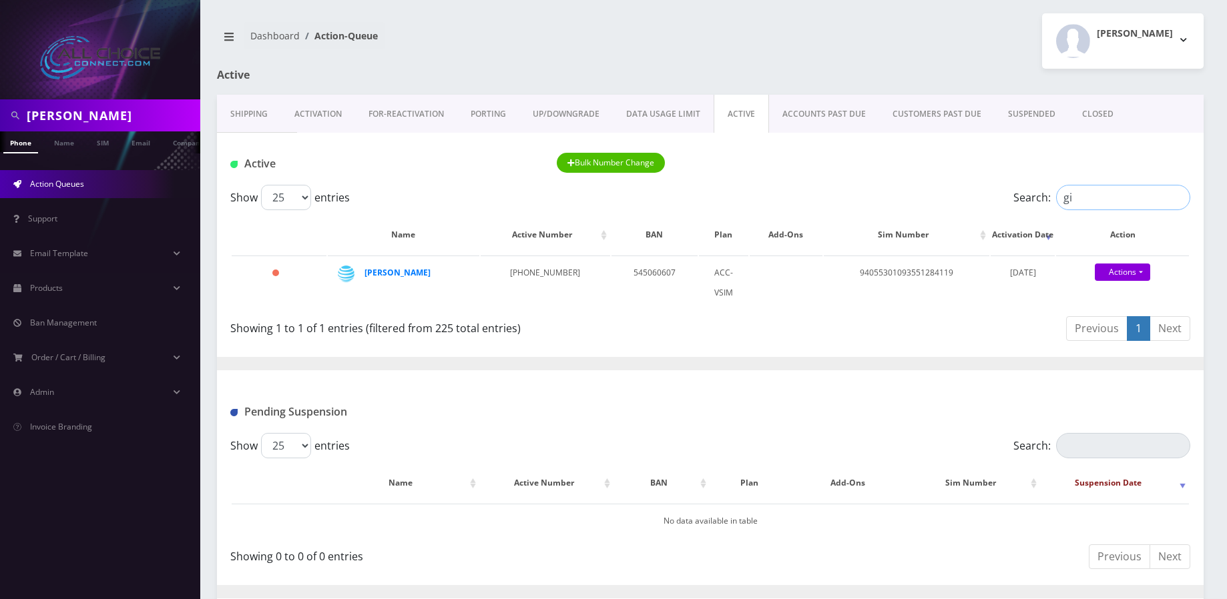
type input "g"
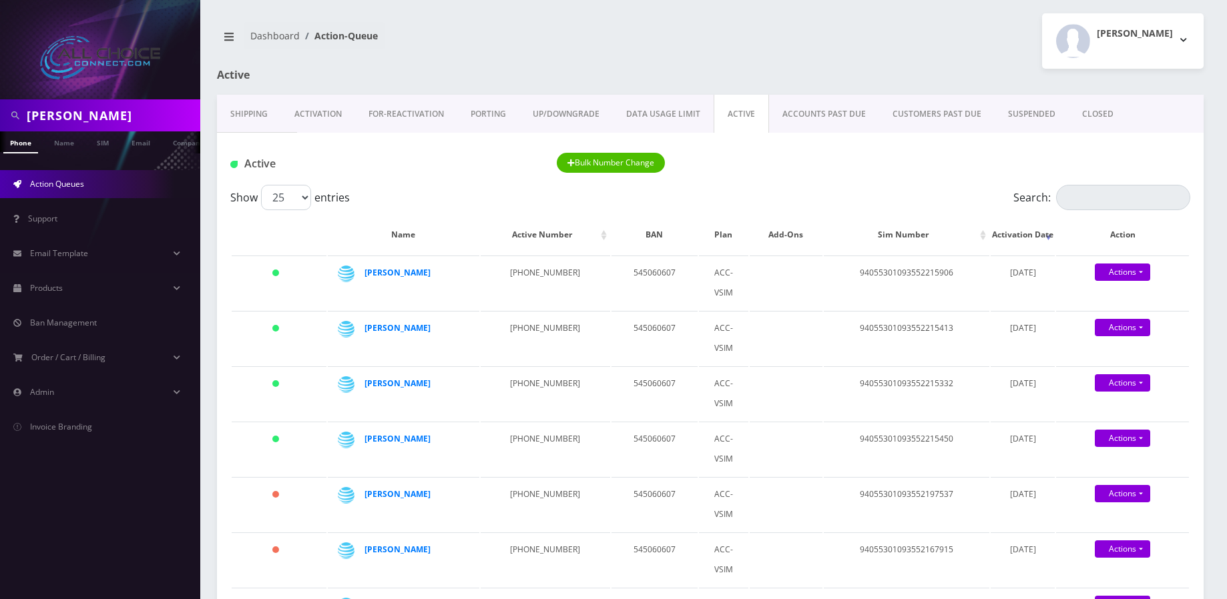
click at [23, 105] on span at bounding box center [15, 115] width 24 height 25
click at [41, 108] on input "Gibson" at bounding box center [112, 115] width 170 height 25
paste input "[PERSON_NAME]"
type input "[PERSON_NAME]"
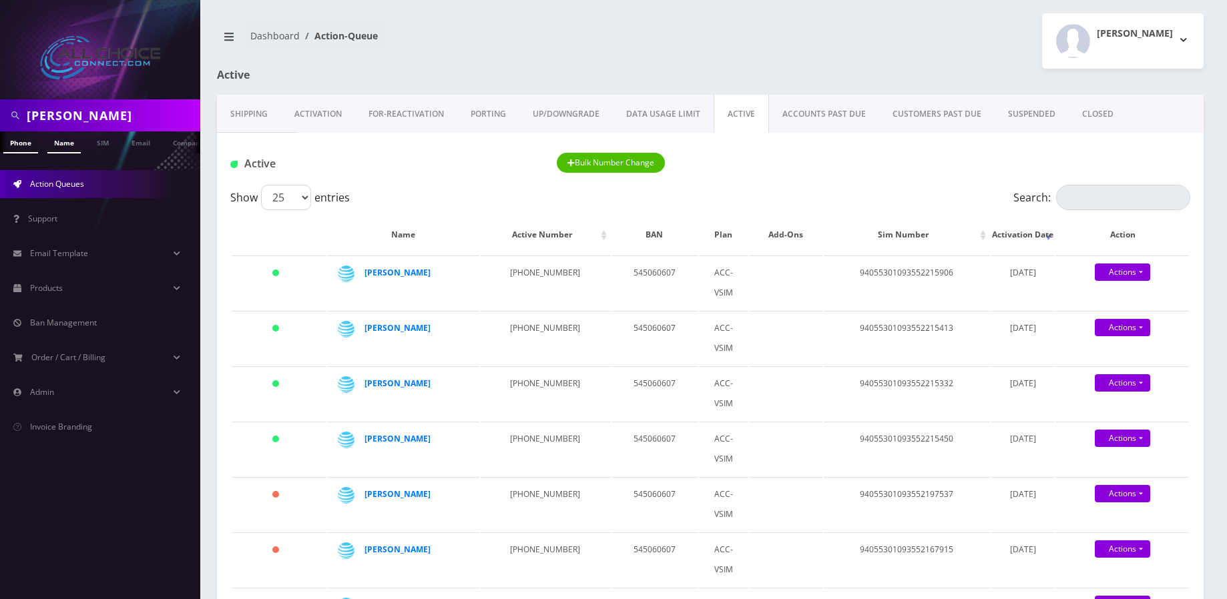
click at [52, 141] on link "Name" at bounding box center [63, 142] width 33 height 22
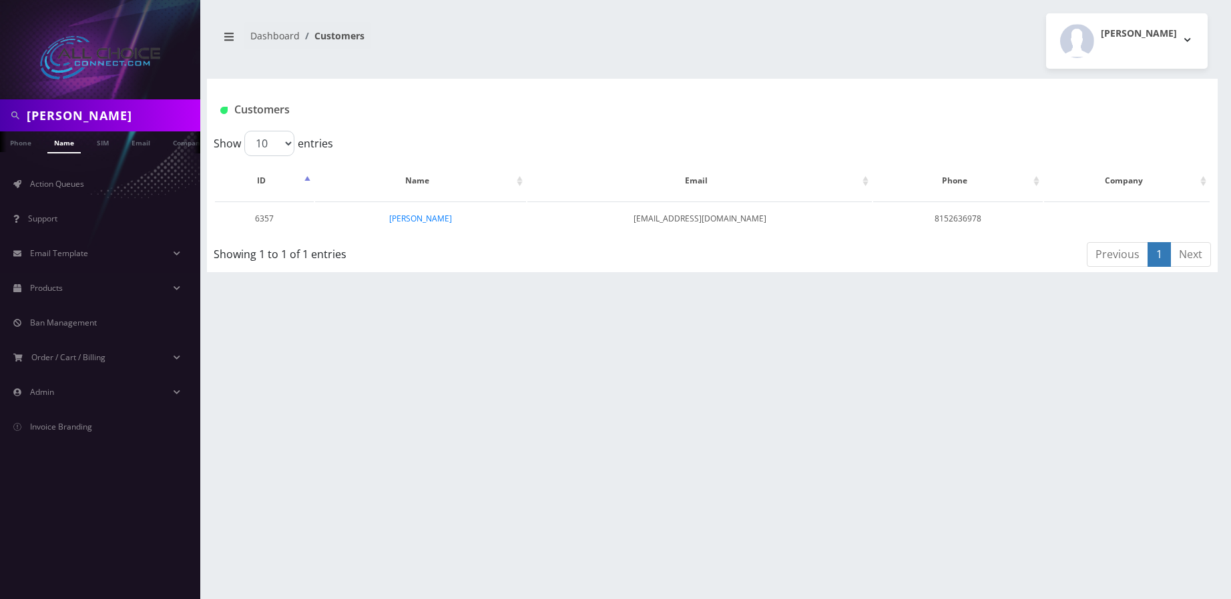
click at [75, 139] on link "Name" at bounding box center [63, 142] width 33 height 22
click at [79, 192] on link "Action Queues" at bounding box center [100, 184] width 200 height 28
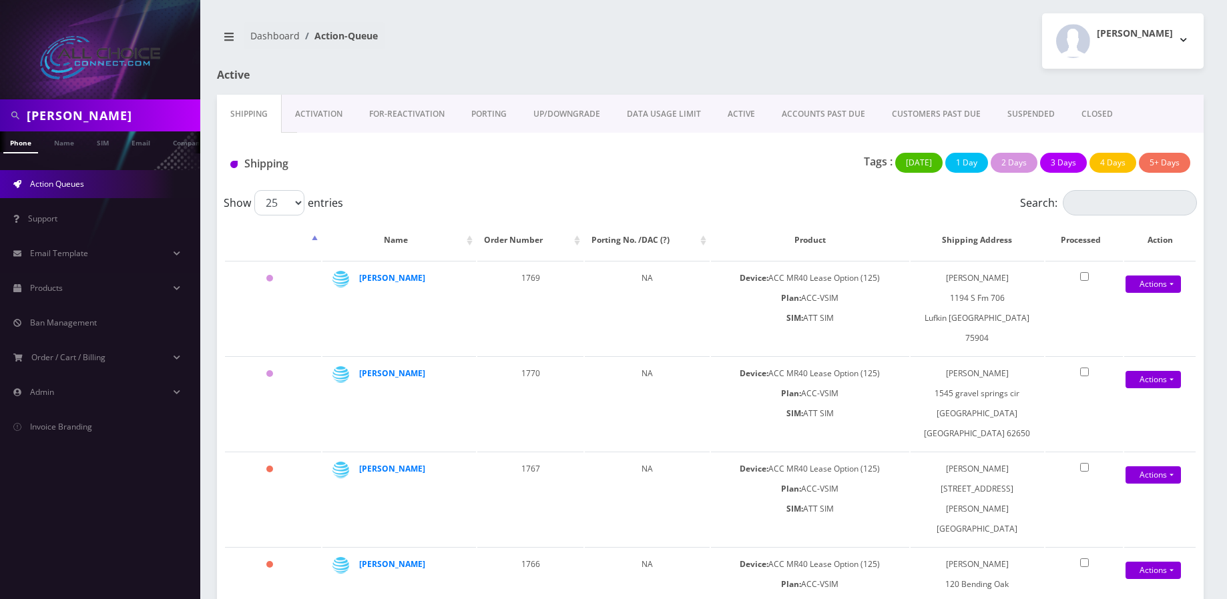
click at [748, 113] on link "ACTIVE" at bounding box center [741, 114] width 54 height 39
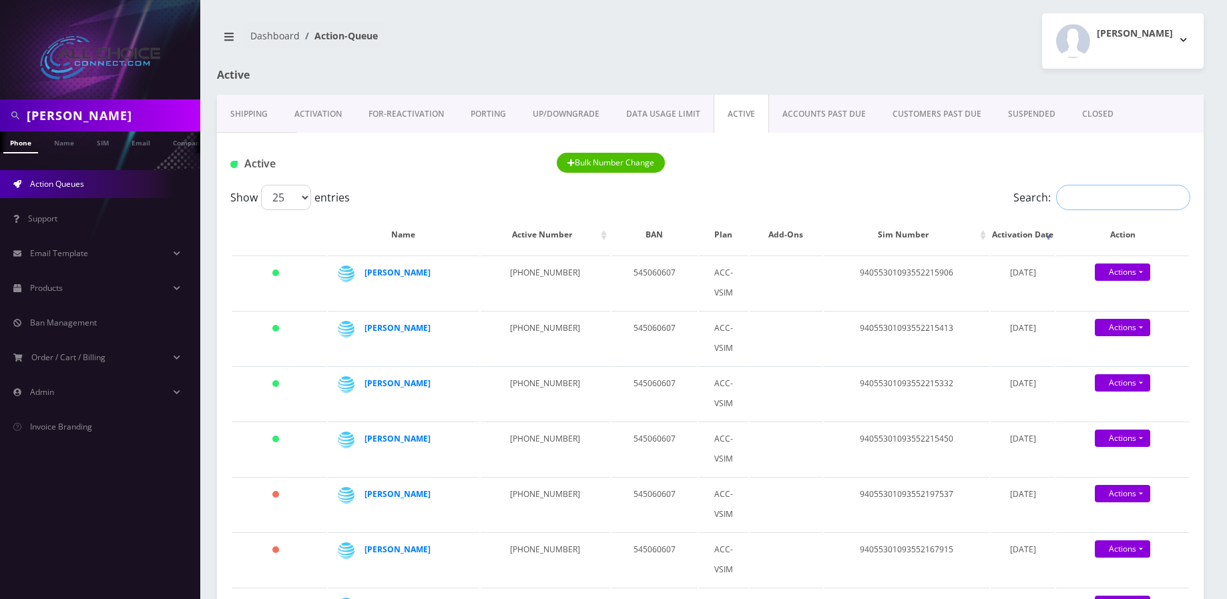
drag, startPoint x: 1120, startPoint y: 196, endPoint x: 1131, endPoint y: 207, distance: 16.0
click at [1120, 196] on input "Search:" at bounding box center [1123, 197] width 134 height 25
paste input "[PERSON_NAME]"
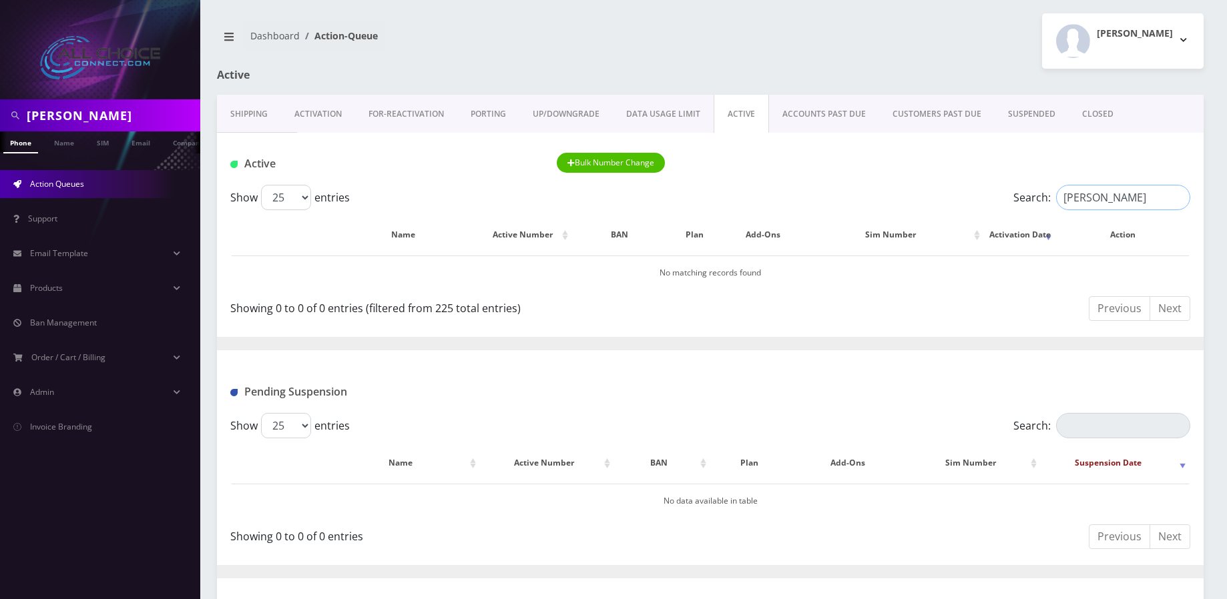
type input "[PERSON_NAME]"
click at [1088, 108] on link "CLOSED" at bounding box center [1097, 114] width 58 height 39
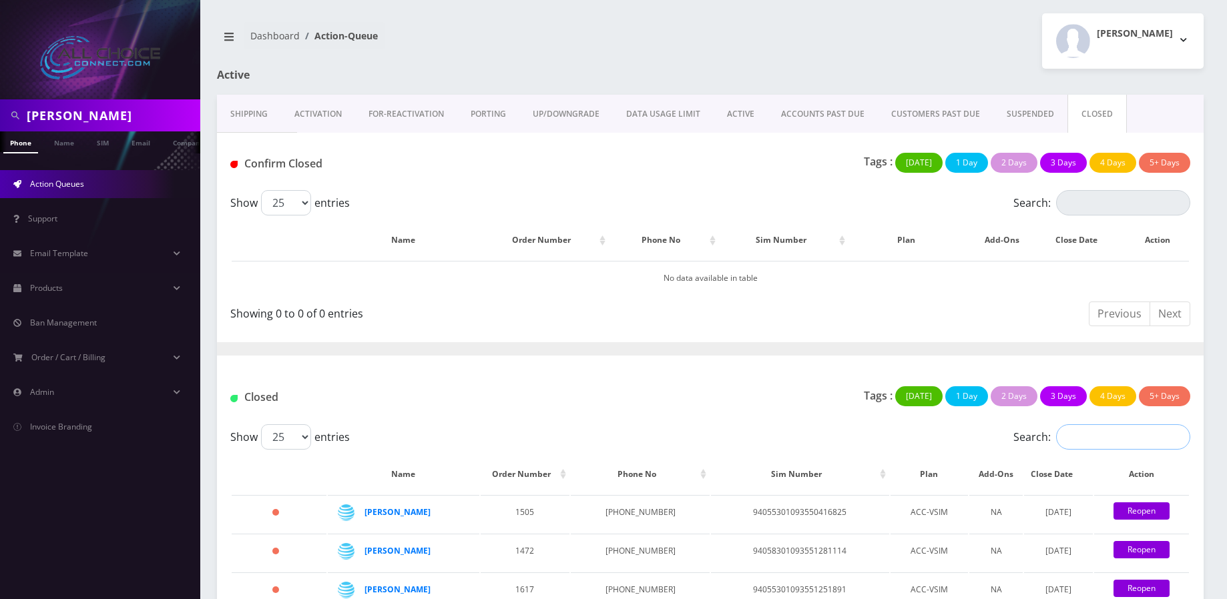
click at [1092, 432] on input "Search:" at bounding box center [1123, 436] width 134 height 25
type input "v"
paste input "[PERSON_NAME]"
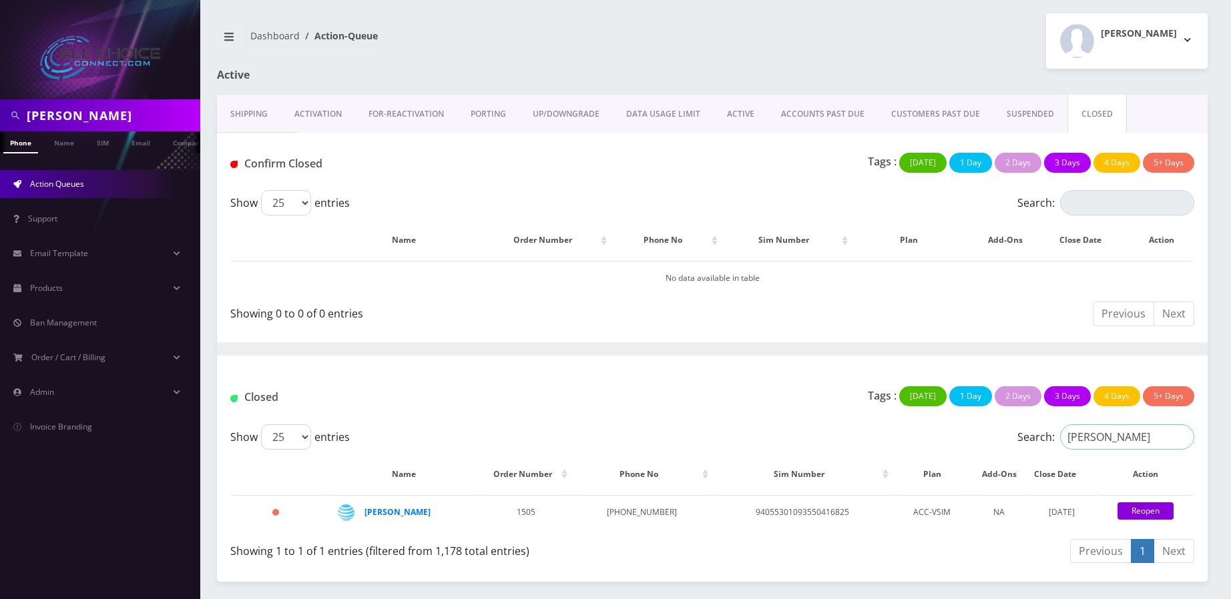
type input "[PERSON_NAME]"
